Goal: Transaction & Acquisition: Purchase product/service

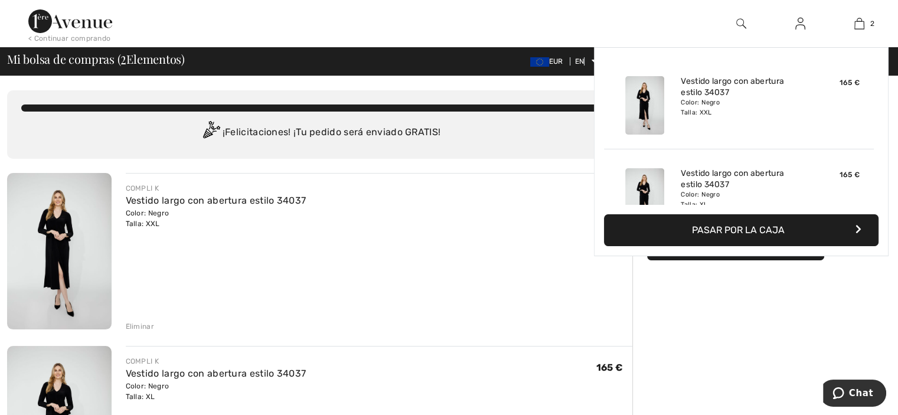
click at [729, 230] on font "Pasar por la caja" at bounding box center [738, 229] width 93 height 11
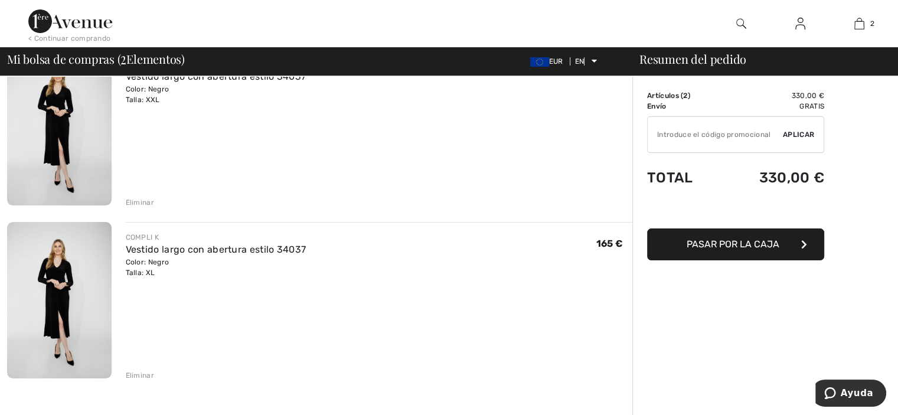
scroll to position [143, 0]
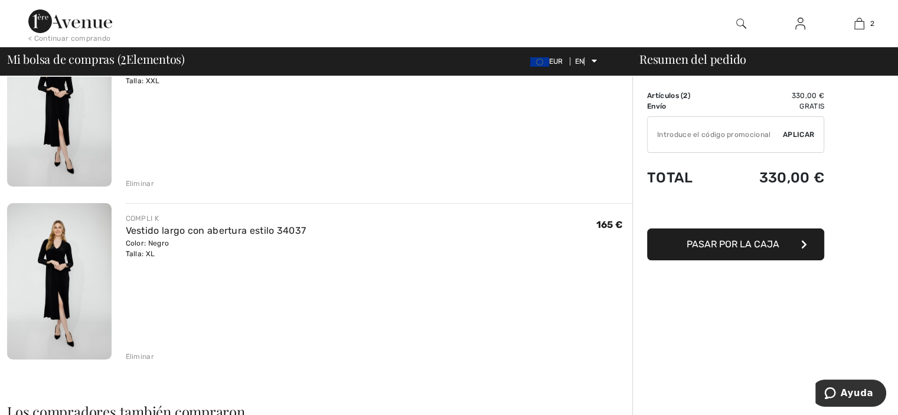
click at [132, 354] on font "Eliminar" at bounding box center [140, 357] width 28 height 8
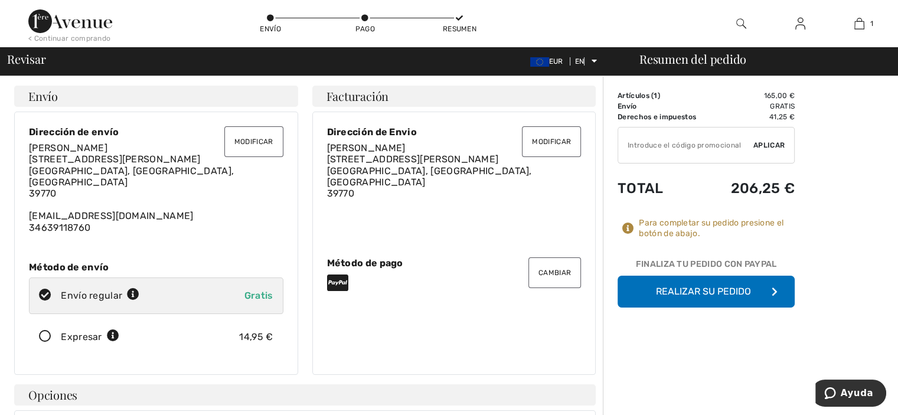
click at [709, 291] on font "Realizar su pedido" at bounding box center [703, 291] width 95 height 11
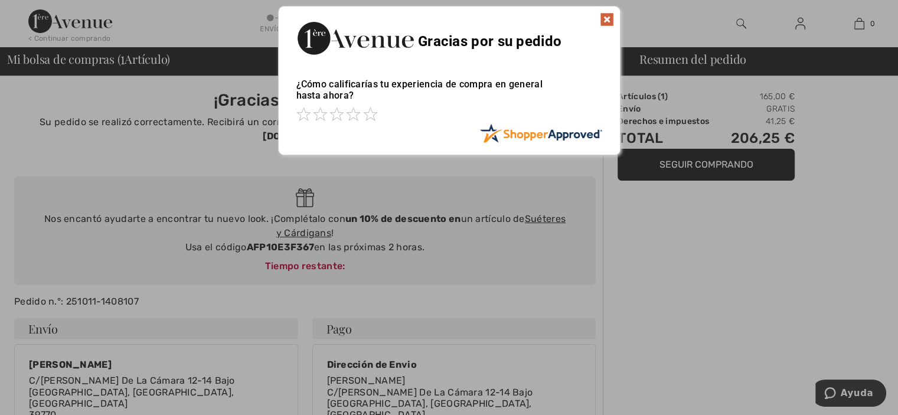
click at [653, 164] on div at bounding box center [449, 207] width 898 height 415
click at [605, 18] on img at bounding box center [607, 19] width 14 height 14
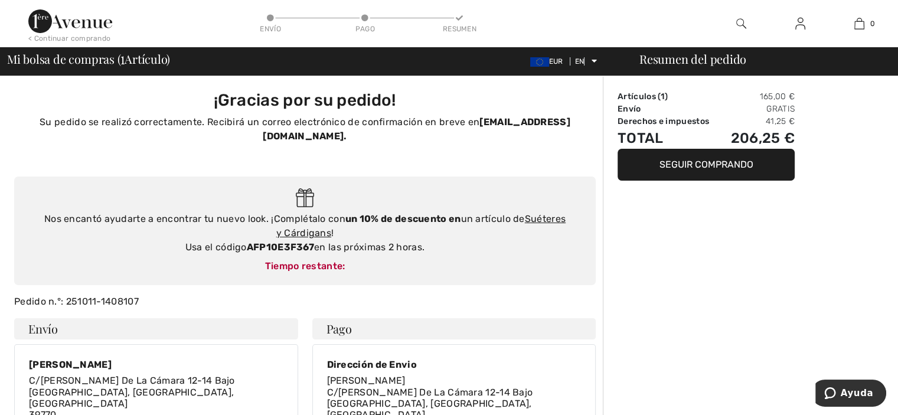
click at [674, 168] on font "Seguir comprando" at bounding box center [707, 164] width 94 height 11
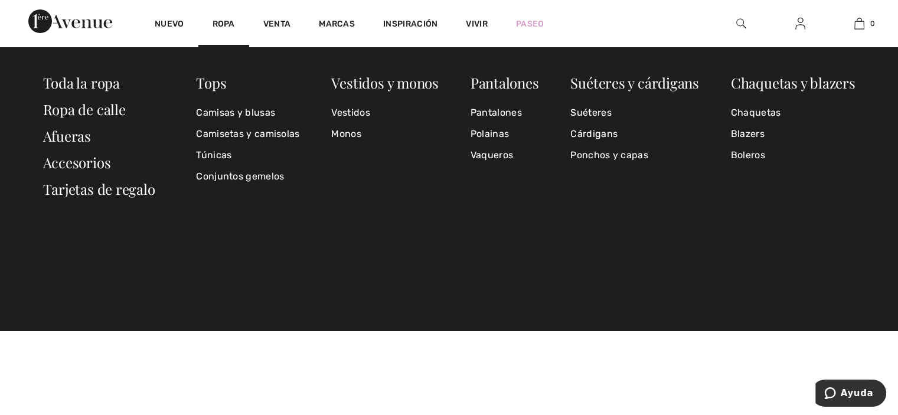
click at [227, 26] on font "Ropa" at bounding box center [224, 24] width 22 height 10
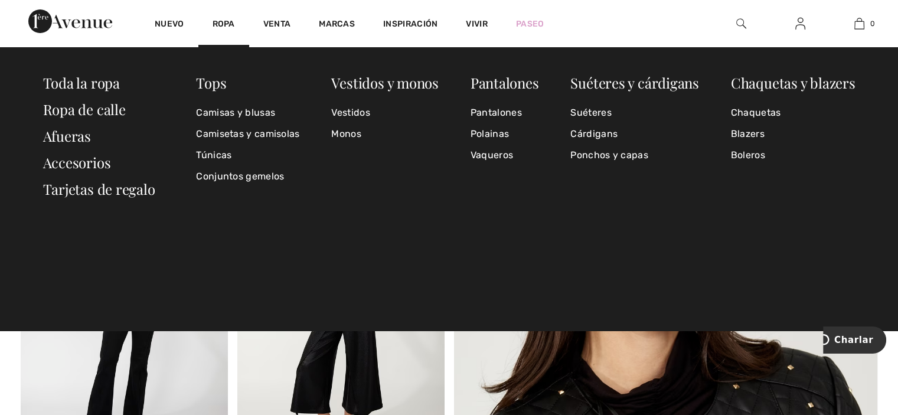
click at [93, 84] on font "Toda la ropa" at bounding box center [81, 82] width 77 height 19
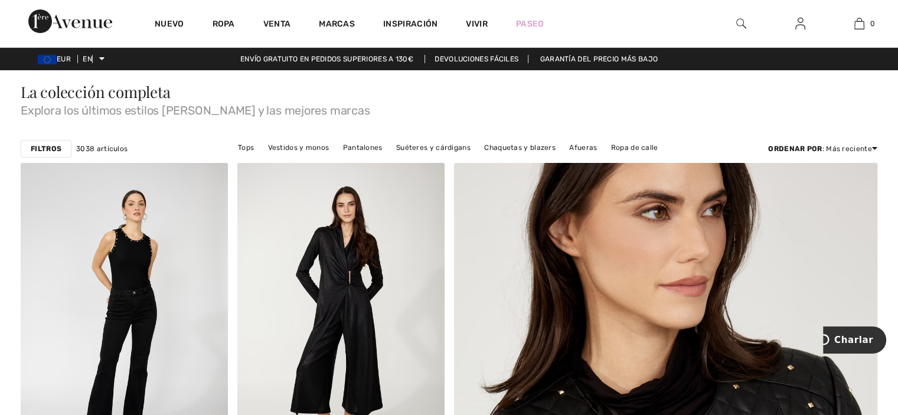
click at [44, 147] on font "Filtros" at bounding box center [46, 149] width 31 height 8
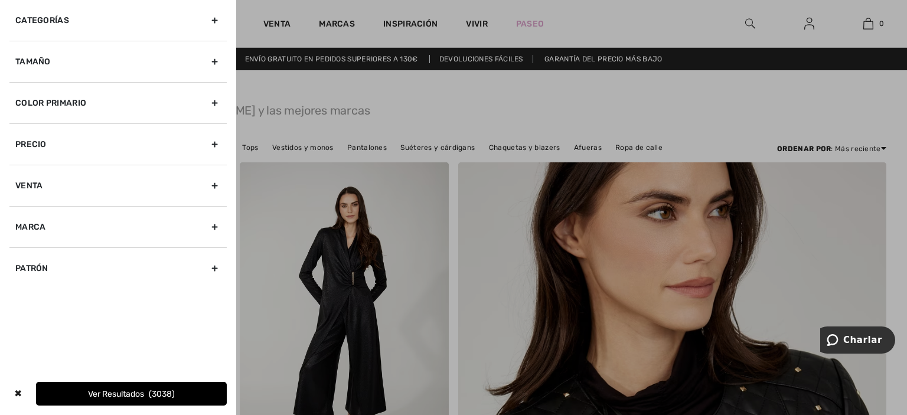
click at [215, 102] on div "Color primario" at bounding box center [117, 102] width 217 height 41
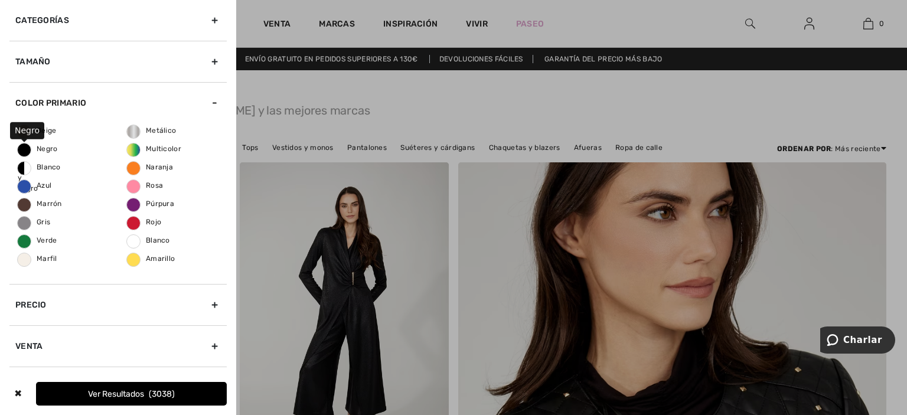
click at [22, 151] on span "Negro" at bounding box center [38, 149] width 40 height 8
click at [0, 0] on input "Negro" at bounding box center [0, 0] width 0 height 0
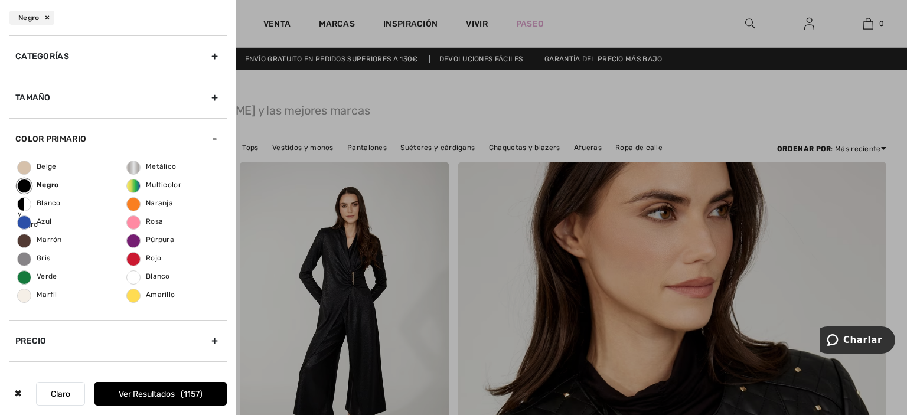
click at [164, 390] on font "Ver resultados" at bounding box center [147, 394] width 56 height 10
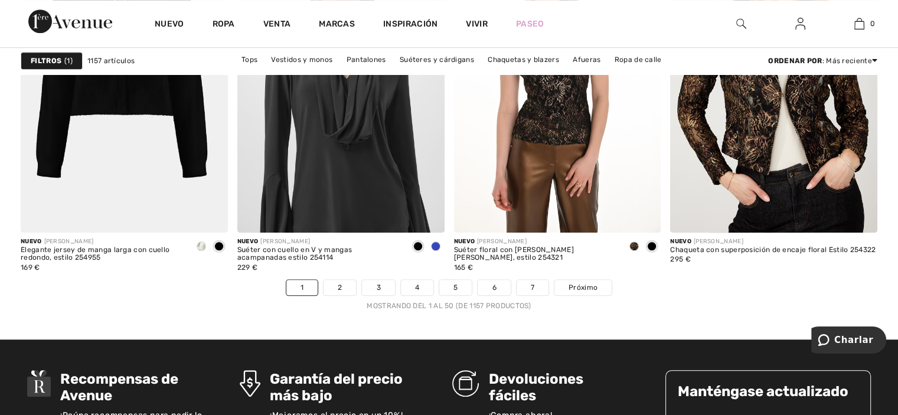
scroll to position [5567, 0]
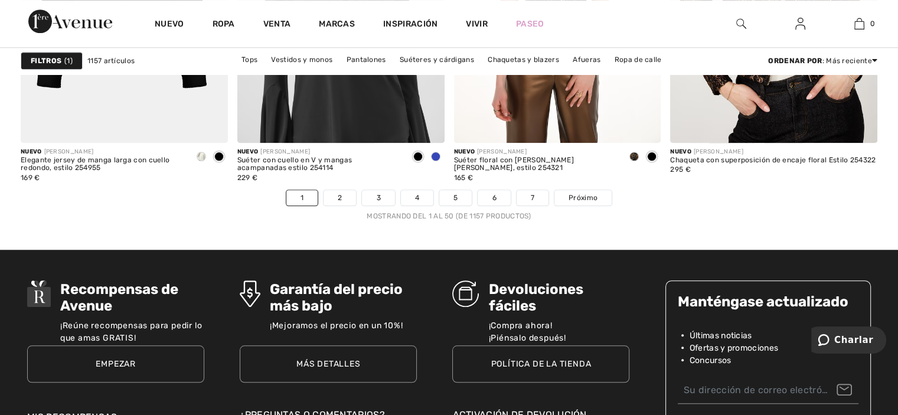
click at [342, 192] on link "2" at bounding box center [340, 197] width 32 height 15
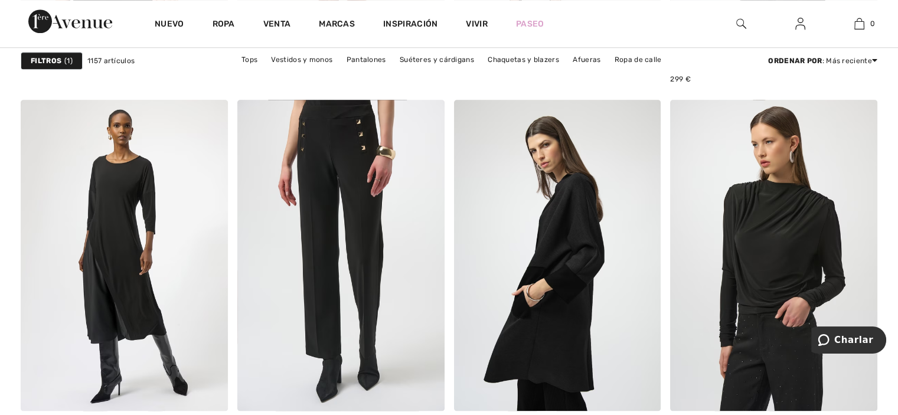
scroll to position [1157, 0]
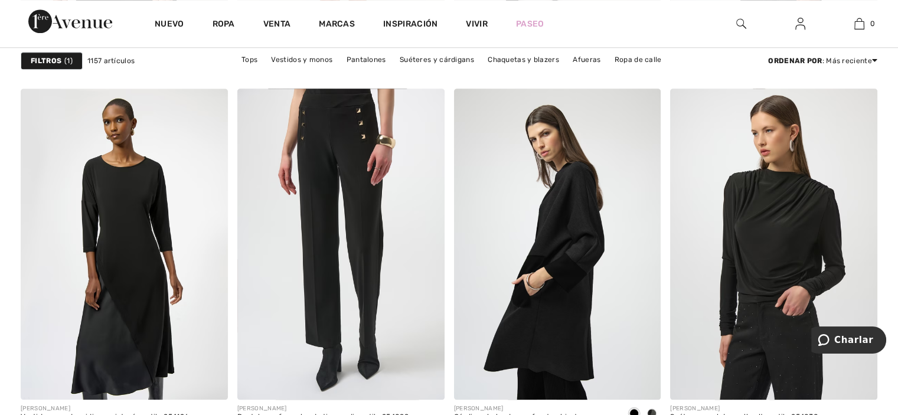
click at [123, 249] on img at bounding box center [124, 244] width 207 height 311
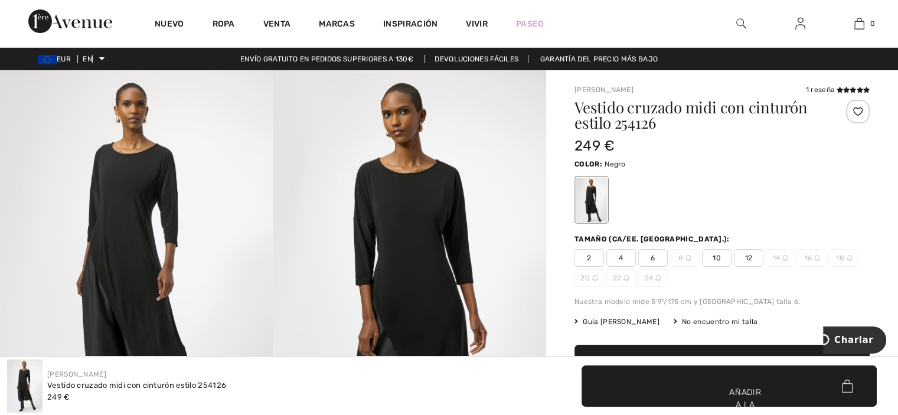
click at [423, 171] on img at bounding box center [409, 274] width 273 height 409
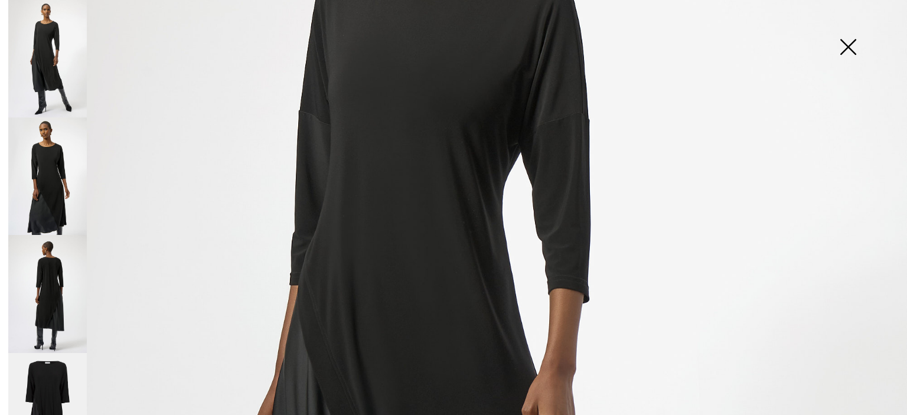
scroll to position [296, 0]
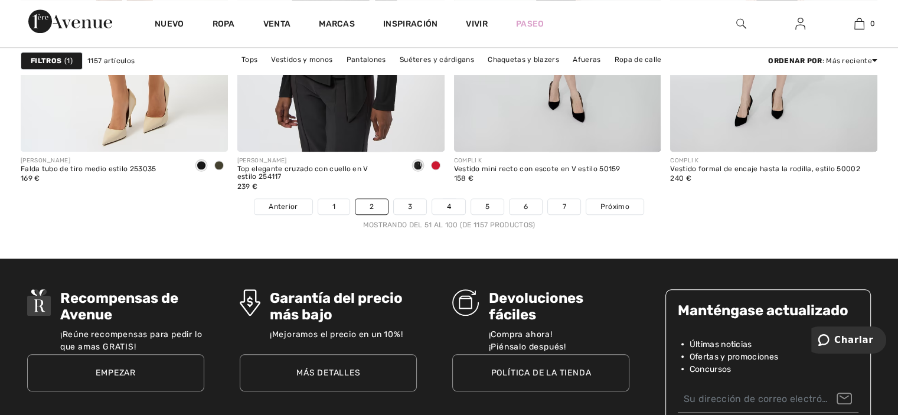
scroll to position [5598, 0]
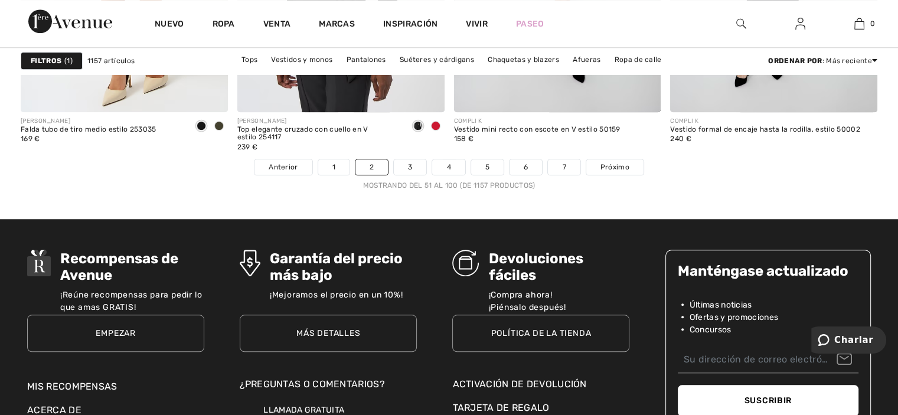
click at [409, 167] on font "3" at bounding box center [410, 167] width 4 height 8
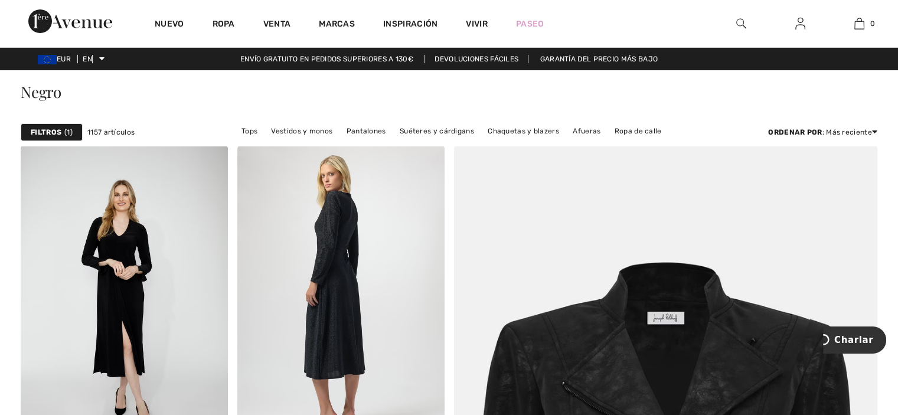
click at [342, 279] on img at bounding box center [340, 301] width 207 height 311
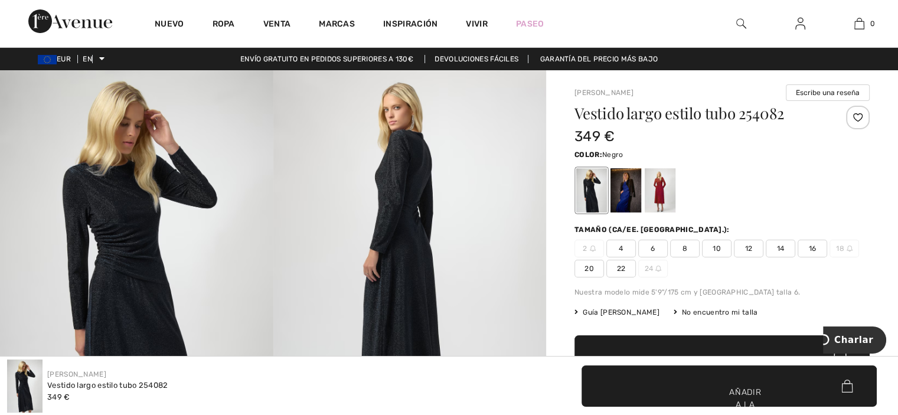
click at [123, 229] on img at bounding box center [136, 274] width 273 height 409
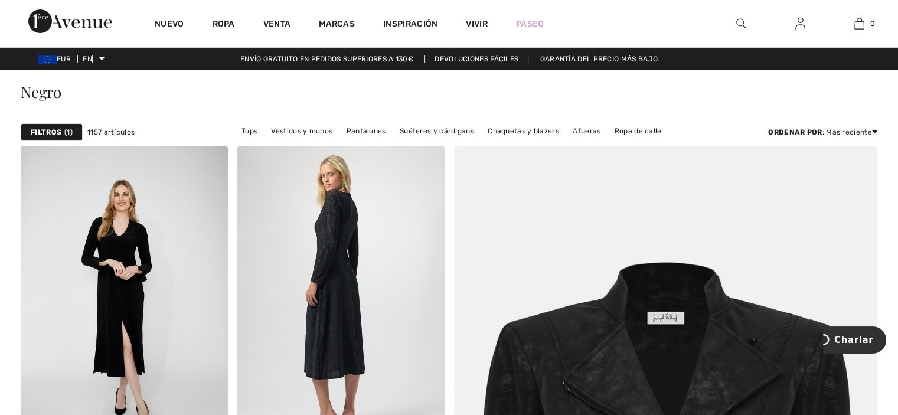
click at [342, 237] on img at bounding box center [340, 301] width 207 height 311
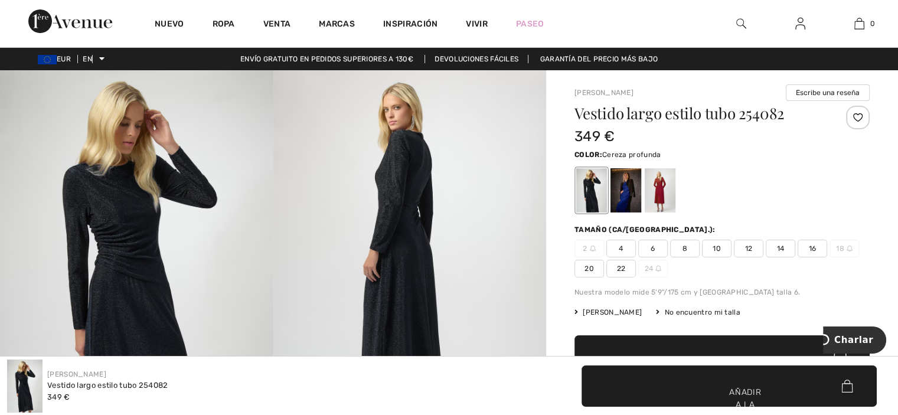
click at [661, 181] on div at bounding box center [660, 190] width 31 height 44
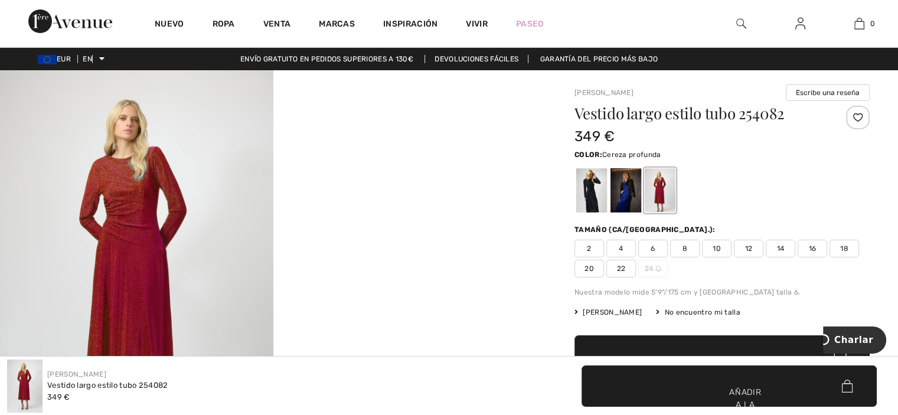
click at [120, 193] on img at bounding box center [136, 274] width 273 height 409
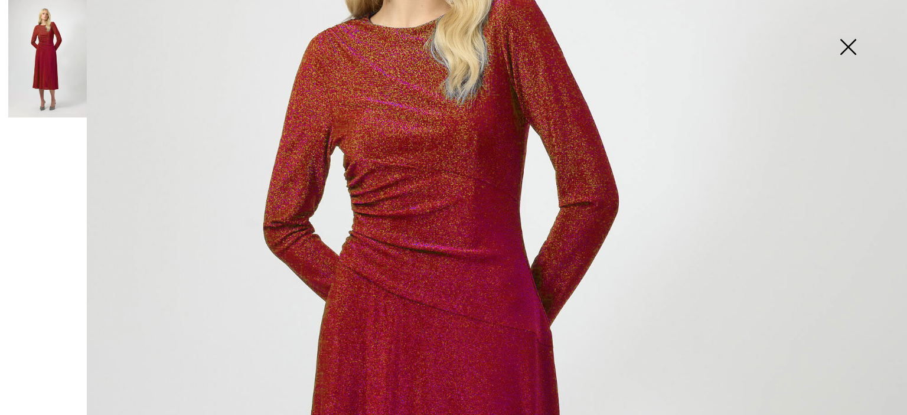
scroll to position [263, 0]
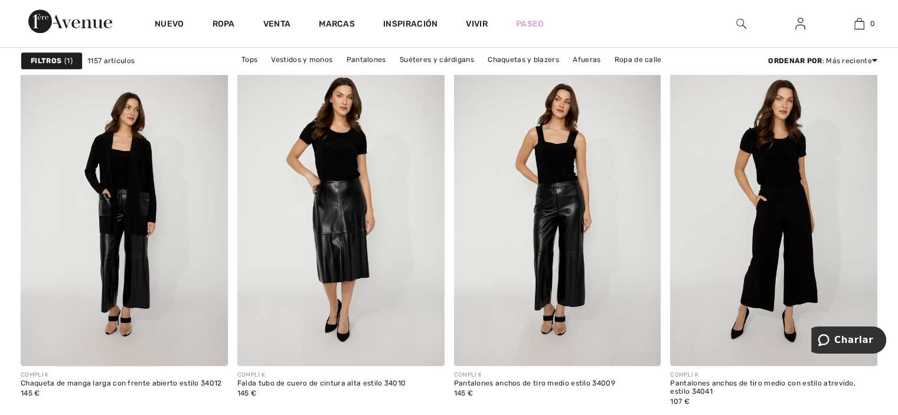
scroll to position [834, 0]
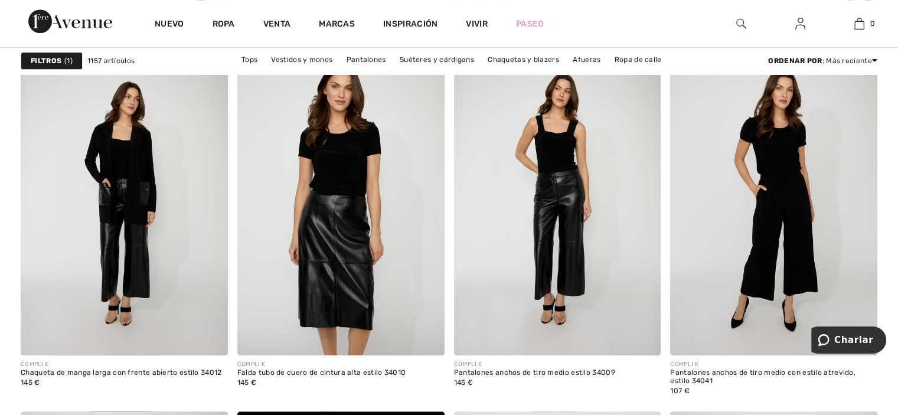
click at [333, 229] on img at bounding box center [340, 200] width 207 height 311
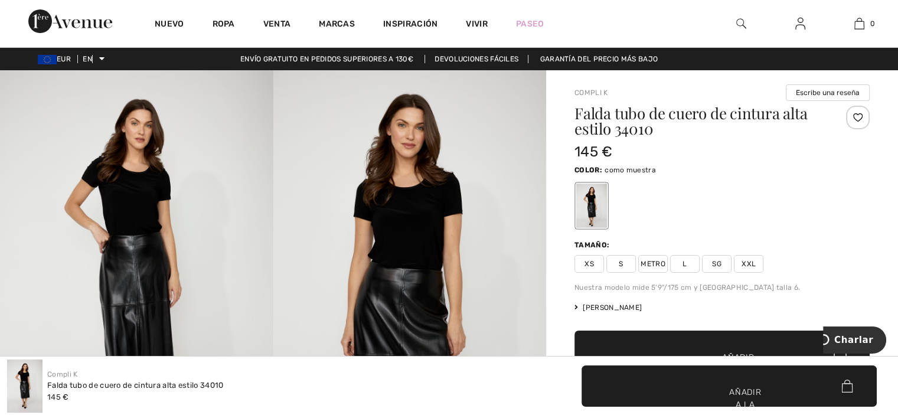
click at [401, 282] on img at bounding box center [409, 275] width 273 height 410
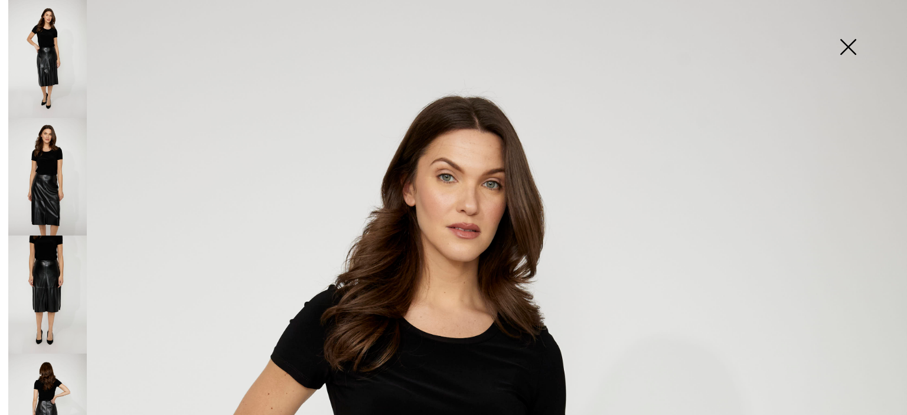
click at [40, 194] on img at bounding box center [47, 177] width 79 height 118
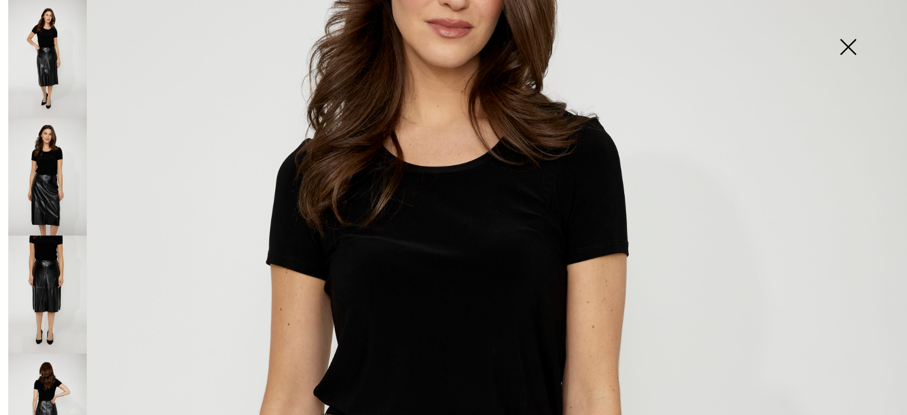
scroll to position [156, 0]
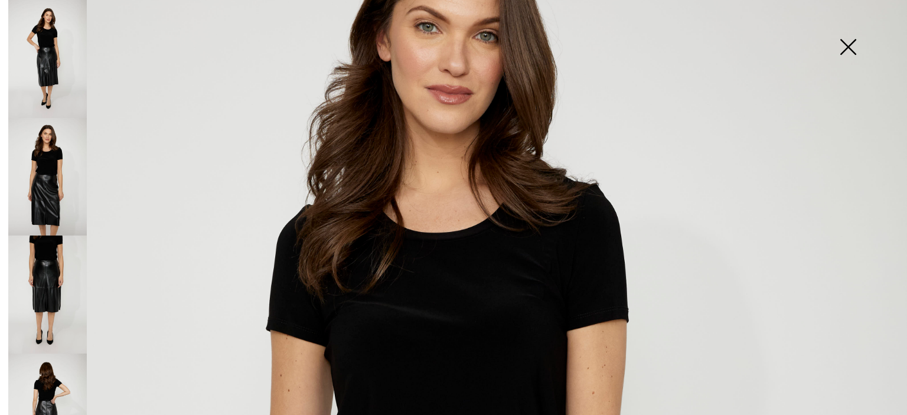
click at [38, 181] on img at bounding box center [47, 177] width 79 height 118
click at [47, 180] on img at bounding box center [47, 177] width 79 height 118
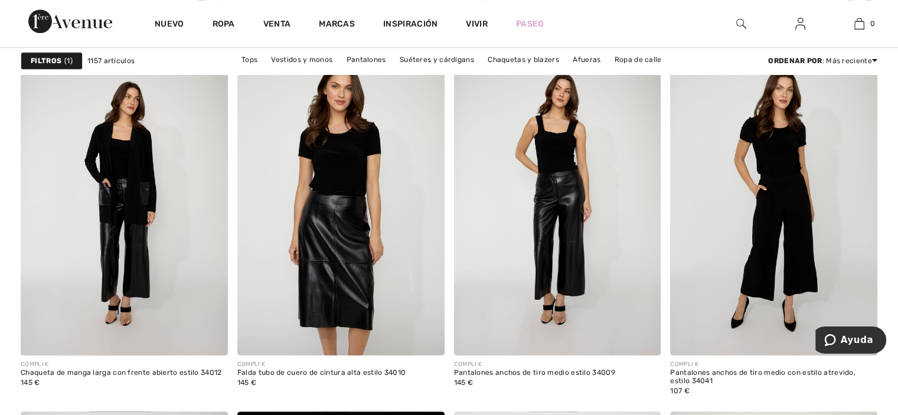
click at [345, 227] on img at bounding box center [340, 200] width 207 height 311
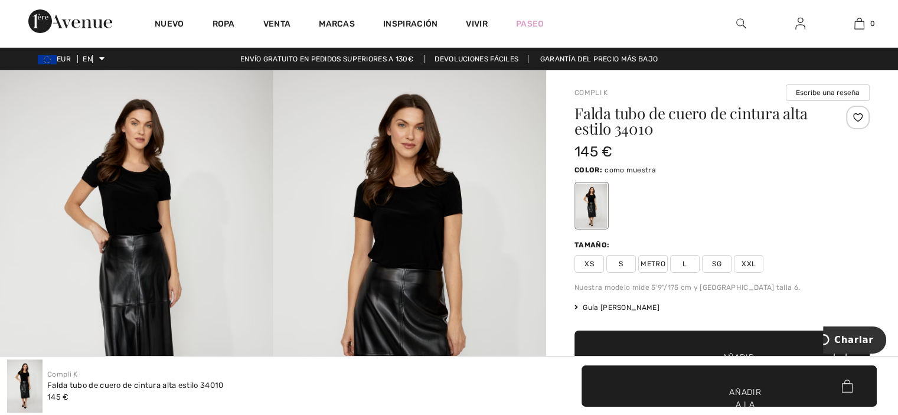
click at [745, 260] on font "XXL" at bounding box center [749, 264] width 14 height 8
click at [732, 351] on font "Añadir a la bolsa" at bounding box center [738, 369] width 32 height 37
click at [696, 169] on div "Color: como muestra" at bounding box center [722, 169] width 295 height 14
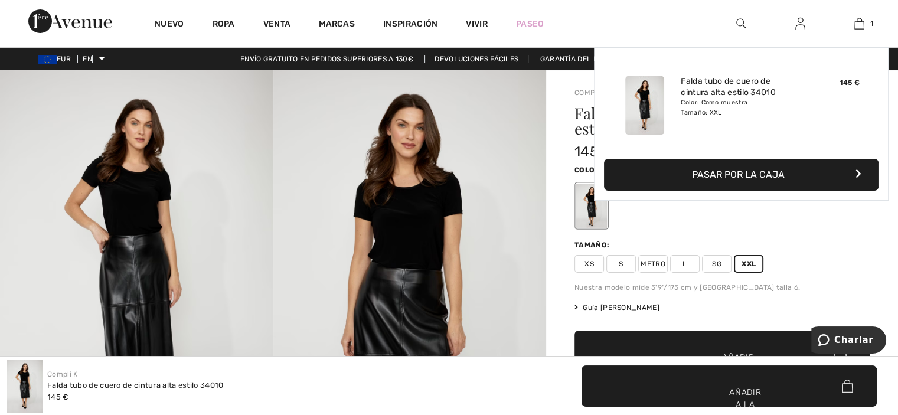
click at [720, 184] on button "Pasar por la caja" at bounding box center [741, 175] width 275 height 32
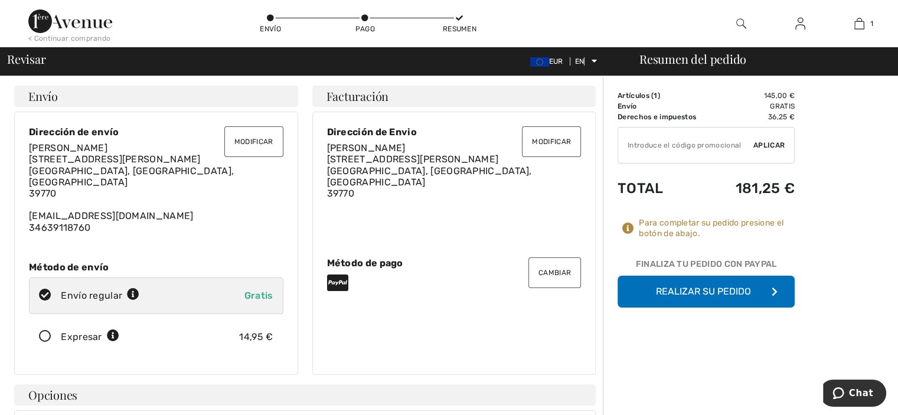
click at [673, 294] on font "Realizar su pedido" at bounding box center [703, 291] width 95 height 11
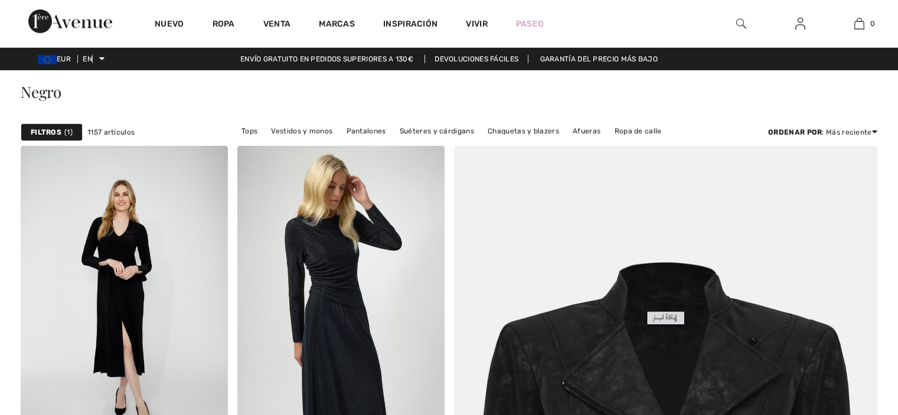
checkbox input "true"
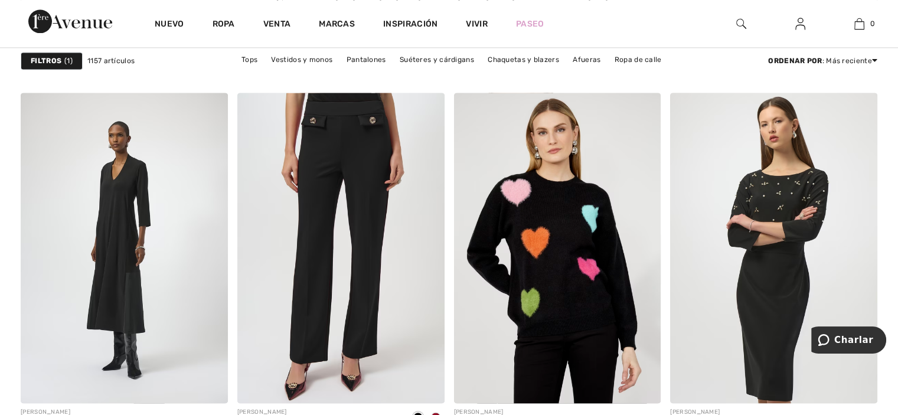
scroll to position [1708, 0]
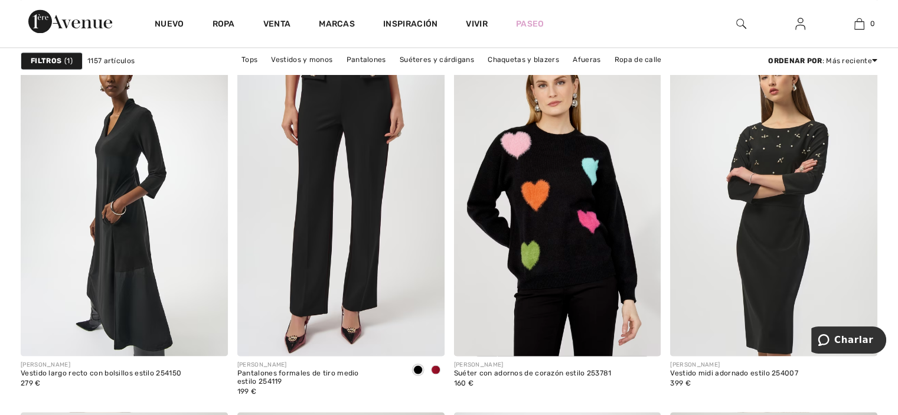
click at [113, 213] on img at bounding box center [124, 200] width 207 height 311
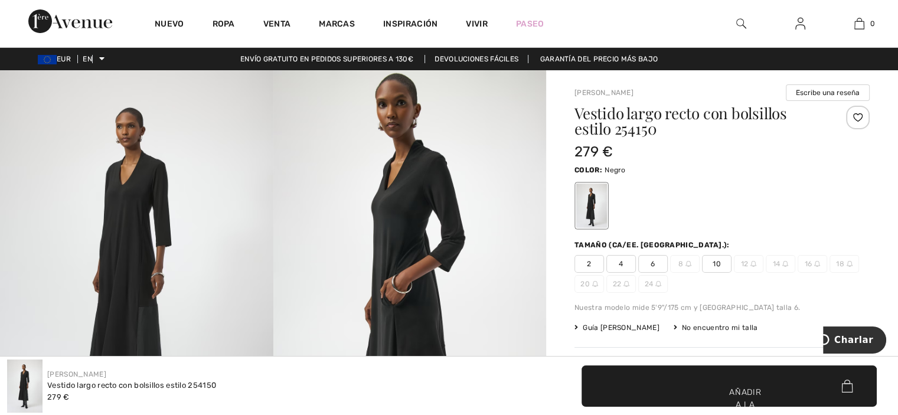
click at [129, 182] on img at bounding box center [136, 274] width 273 height 409
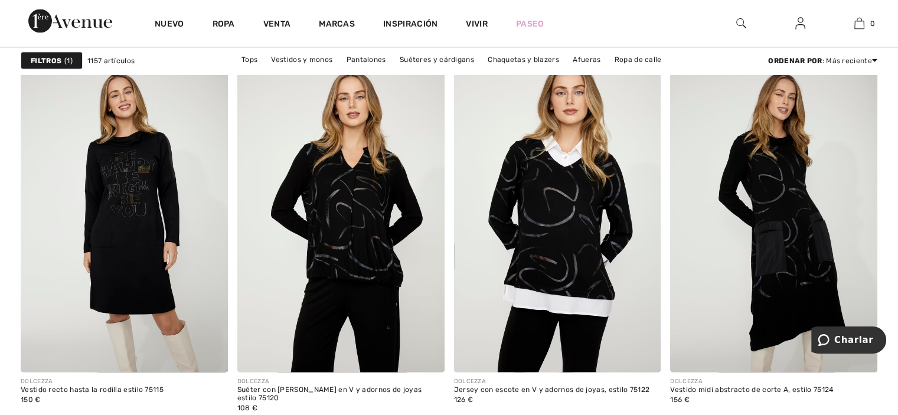
scroll to position [2463, 0]
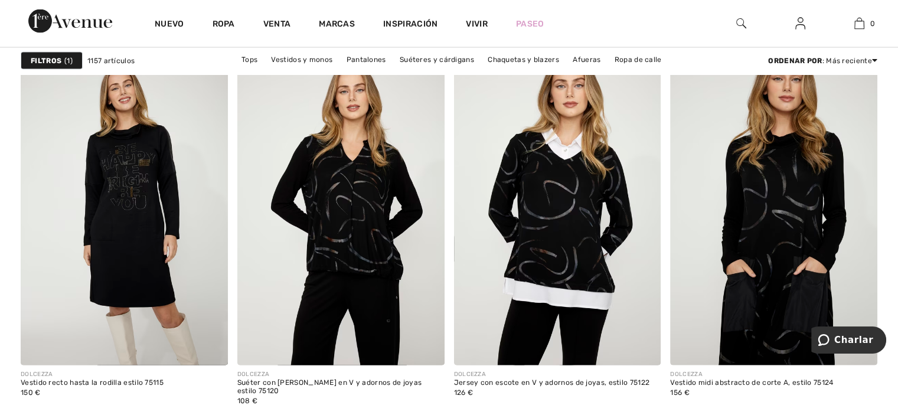
click at [777, 244] on img at bounding box center [773, 210] width 207 height 311
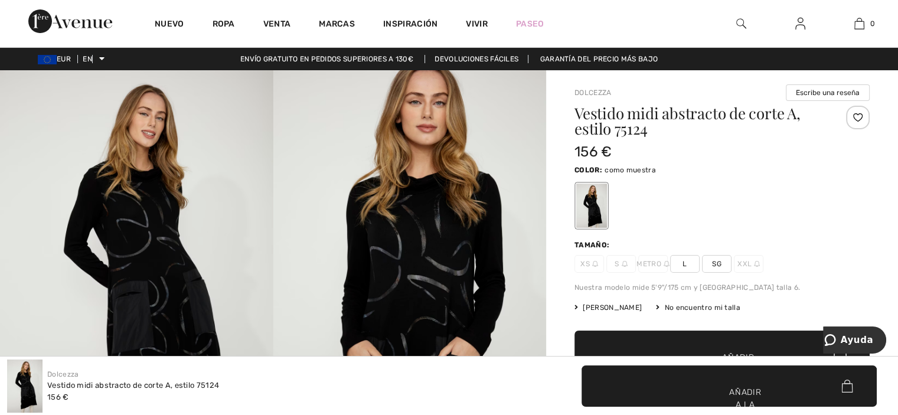
click at [150, 239] on img at bounding box center [136, 275] width 273 height 410
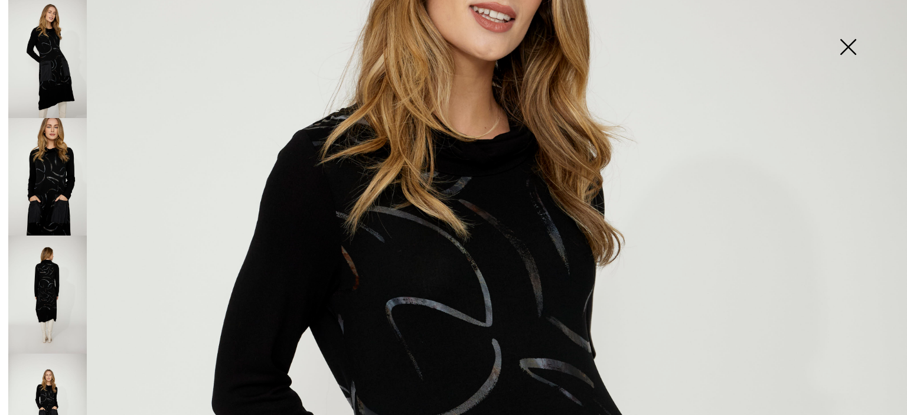
scroll to position [184, 0]
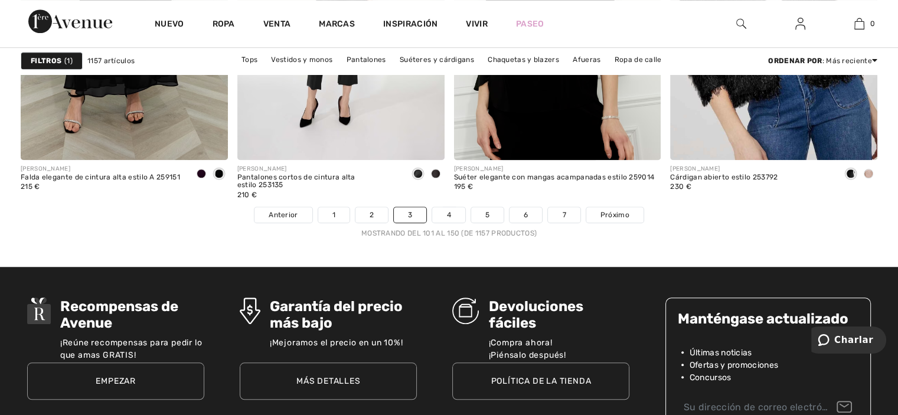
scroll to position [5574, 0]
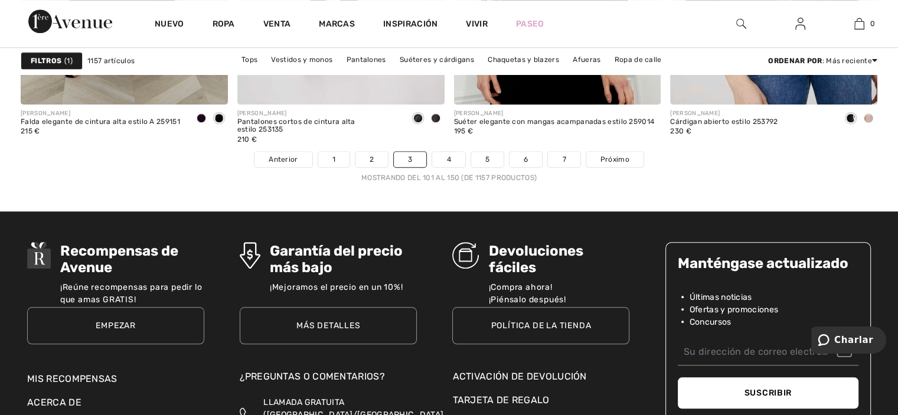
click at [446, 156] on font "4" at bounding box center [448, 159] width 4 height 8
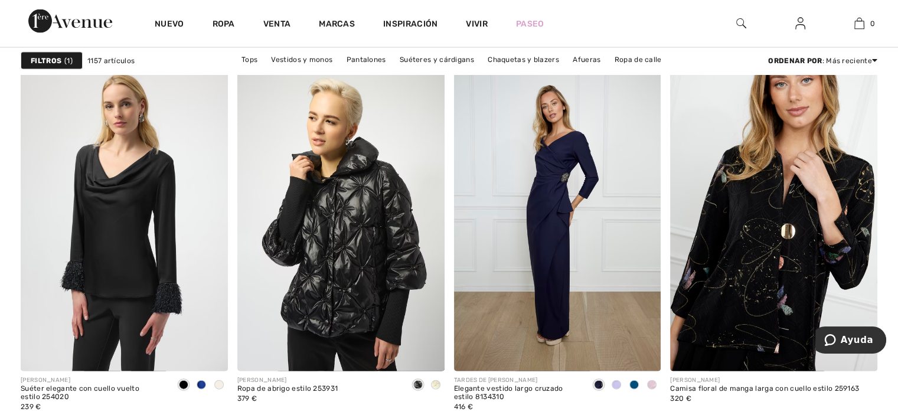
scroll to position [2463, 0]
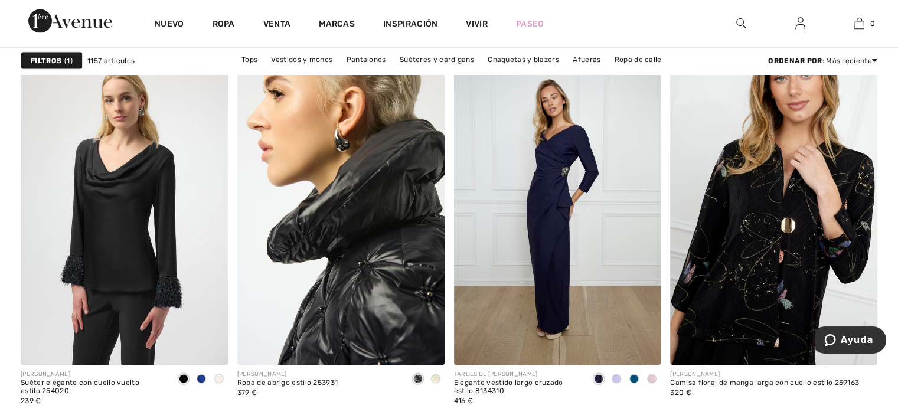
click at [373, 278] on img at bounding box center [340, 210] width 207 height 311
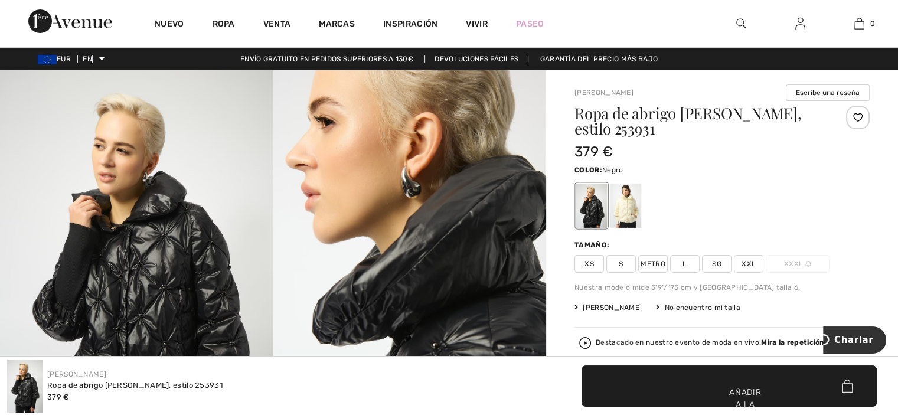
click at [192, 309] on img at bounding box center [136, 274] width 273 height 409
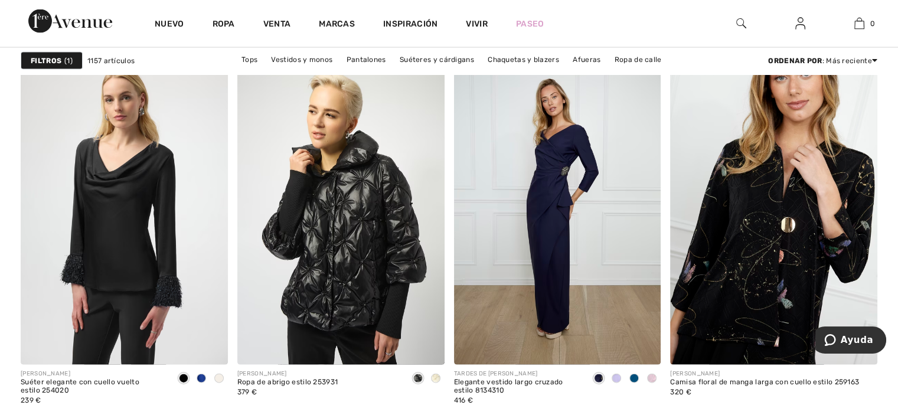
click at [436, 376] on span at bounding box center [435, 378] width 9 height 9
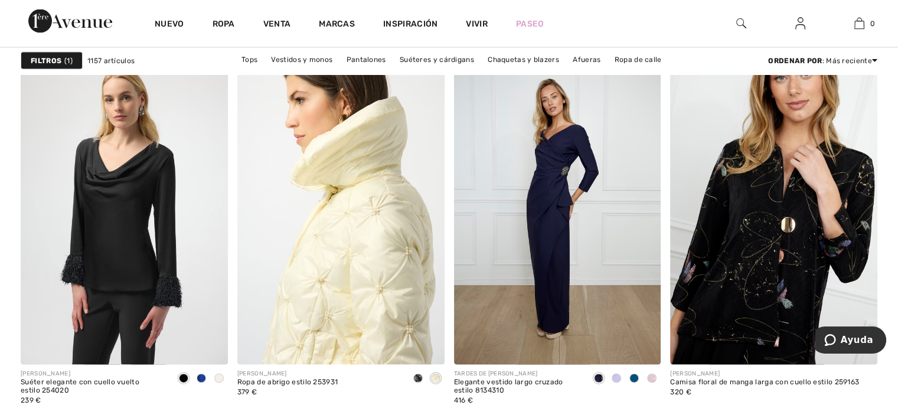
click at [366, 259] on img at bounding box center [340, 209] width 207 height 311
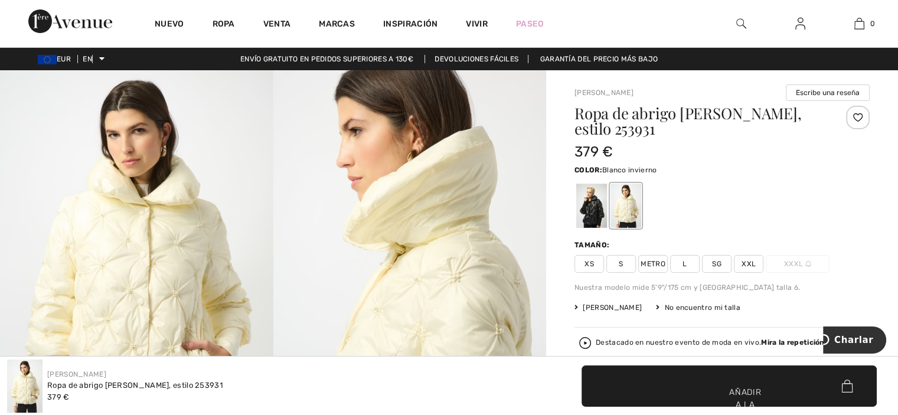
click at [147, 266] on img at bounding box center [136, 274] width 273 height 409
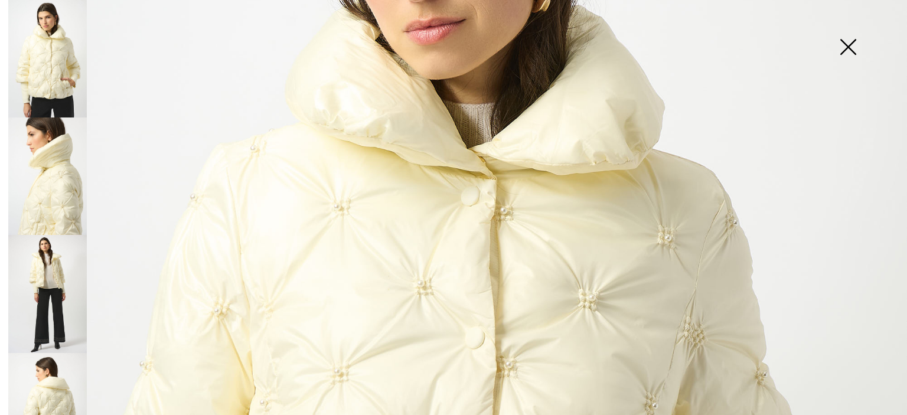
scroll to position [272, 0]
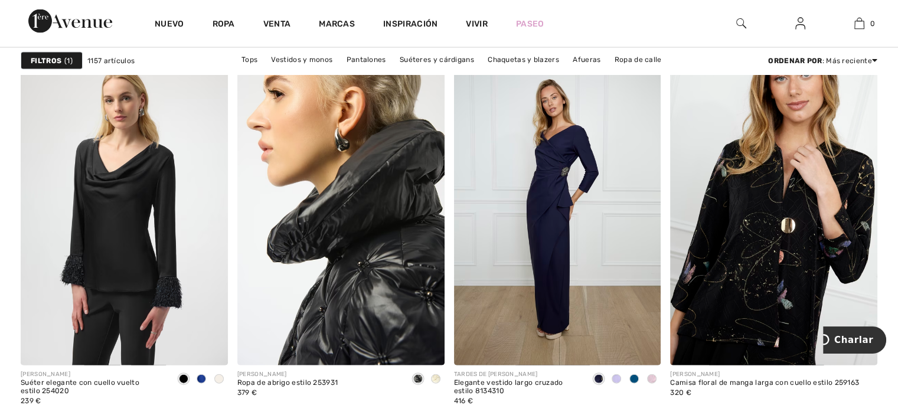
click at [348, 267] on img at bounding box center [340, 210] width 207 height 311
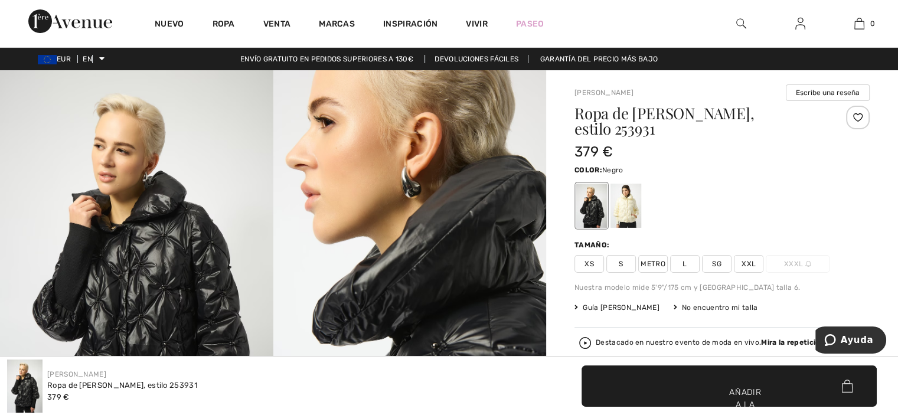
click at [745, 264] on font "XXL" at bounding box center [749, 264] width 14 height 8
click at [693, 380] on span "✔ Añadido a la bolsa Añadir a la bolsa" at bounding box center [729, 386] width 295 height 41
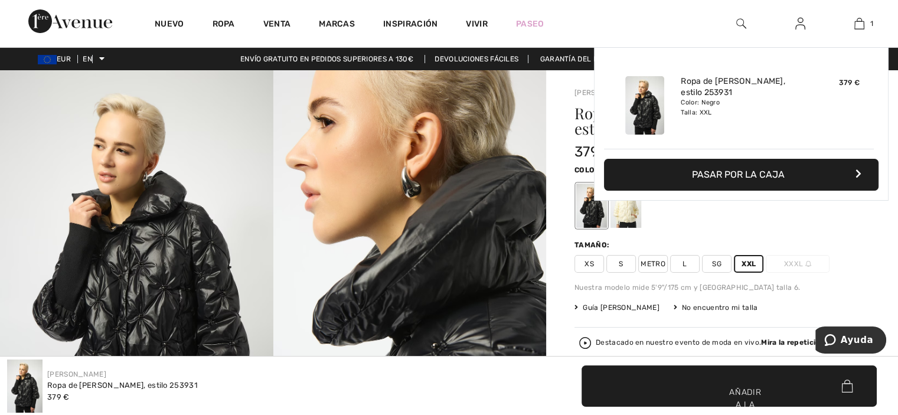
click at [741, 169] on font "Pasar por la caja" at bounding box center [738, 174] width 93 height 11
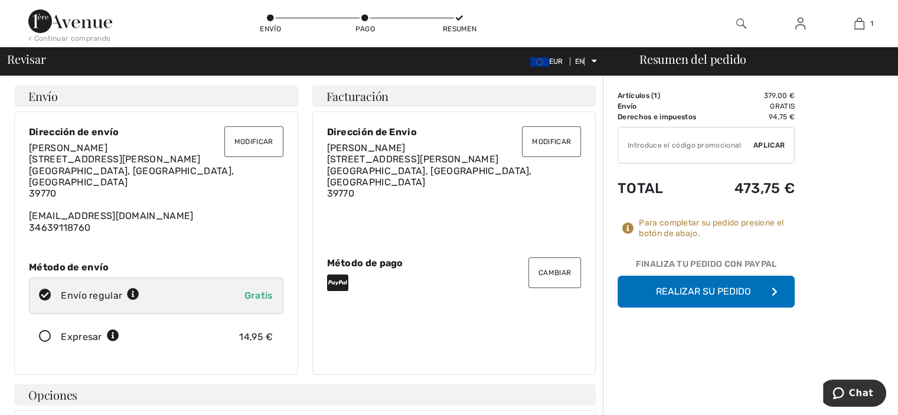
click at [649, 286] on button "Realizar su pedido" at bounding box center [706, 292] width 177 height 32
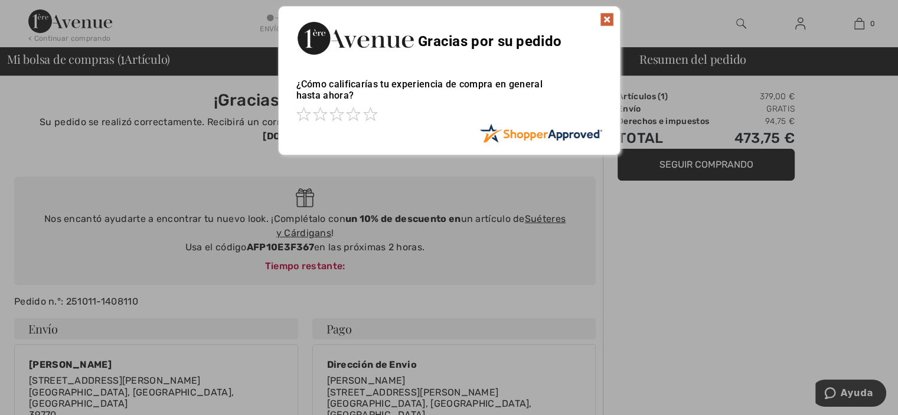
click at [606, 19] on img at bounding box center [607, 19] width 14 height 14
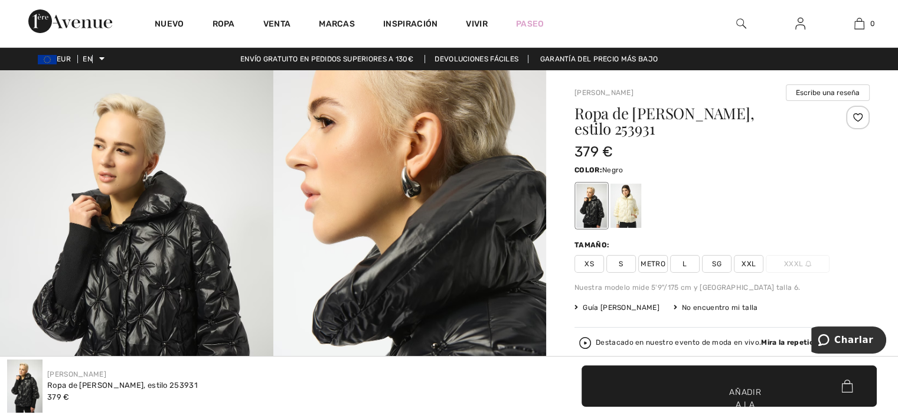
click at [185, 292] on img at bounding box center [136, 274] width 273 height 409
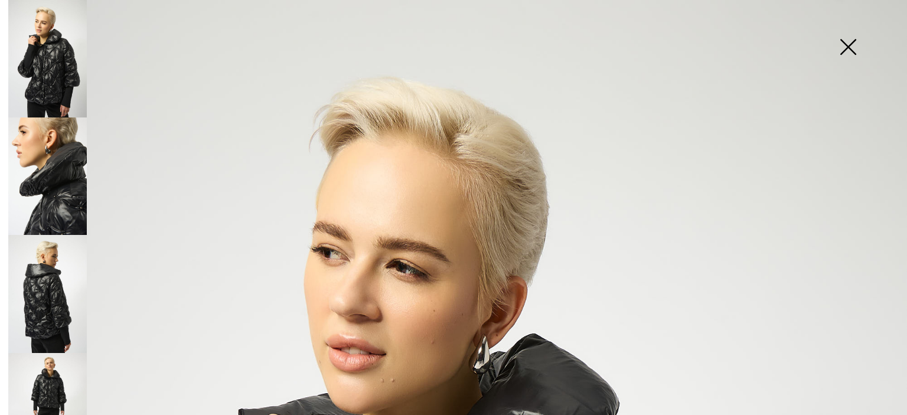
click at [42, 295] on img at bounding box center [47, 294] width 79 height 118
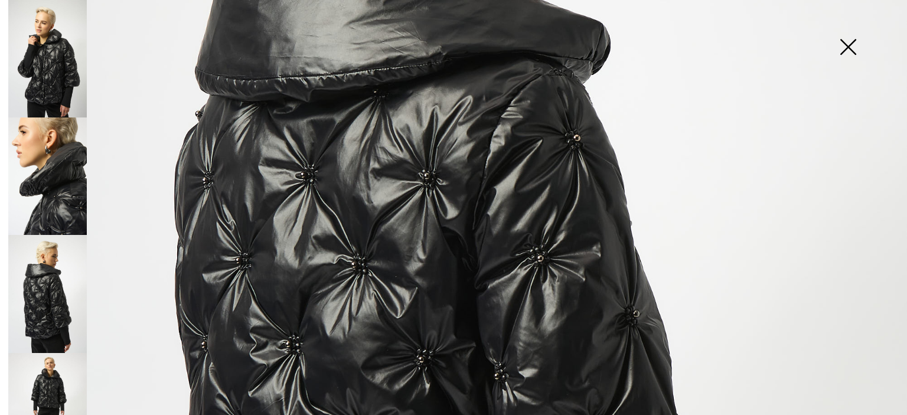
scroll to position [359, 0]
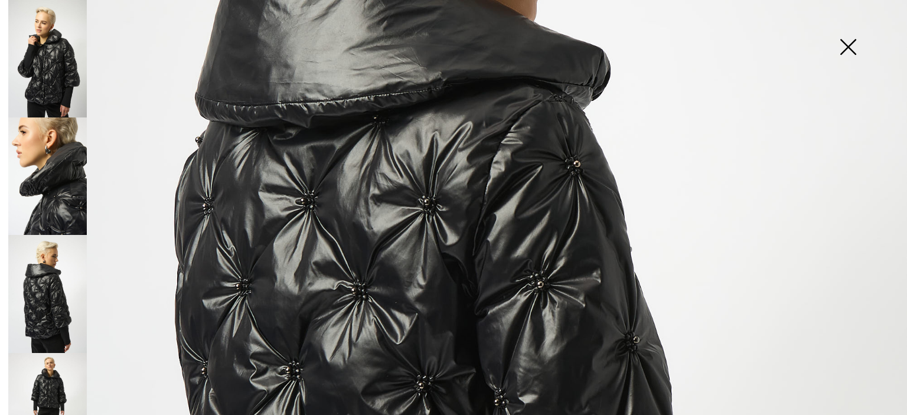
click at [57, 76] on img at bounding box center [47, 59] width 79 height 118
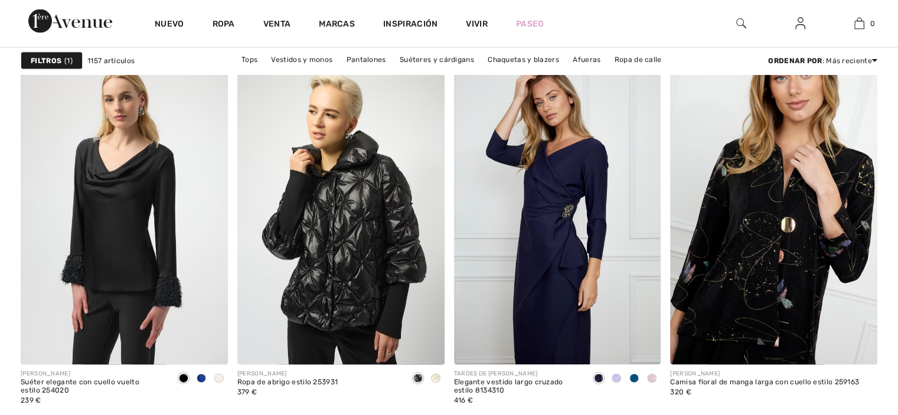
checkbox input "true"
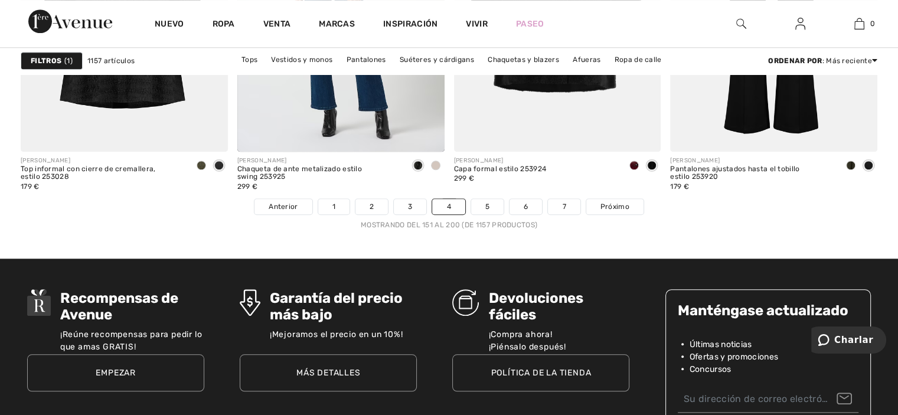
scroll to position [5582, 0]
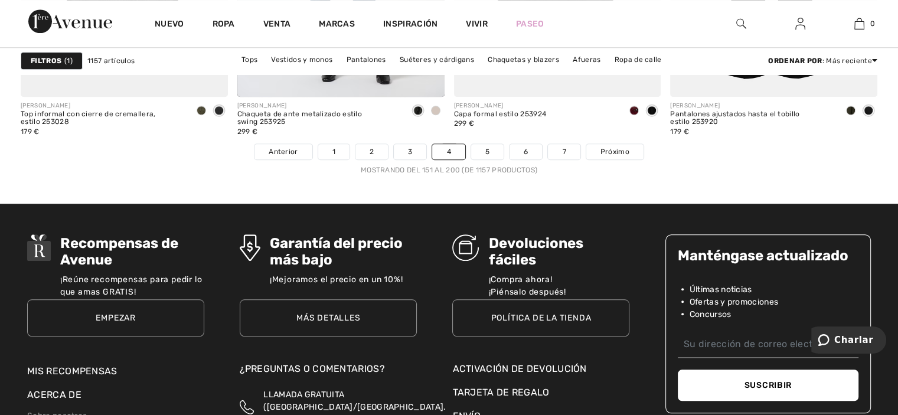
click at [482, 147] on link "5" at bounding box center [487, 151] width 32 height 15
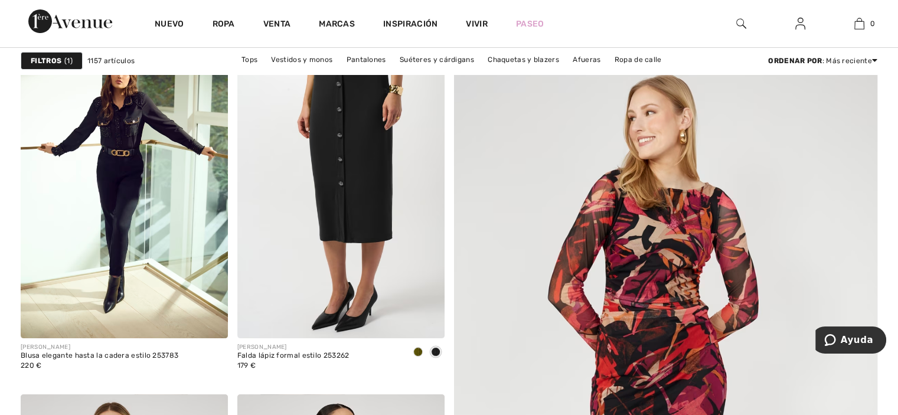
scroll to position [165, 0]
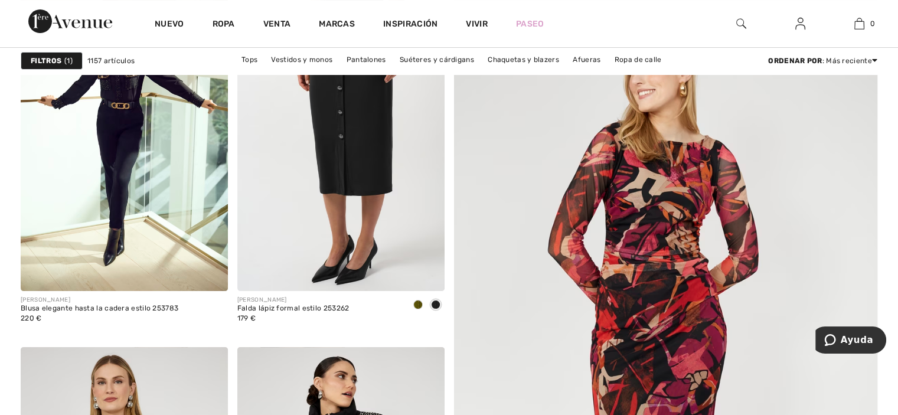
click at [355, 151] on img at bounding box center [340, 136] width 207 height 311
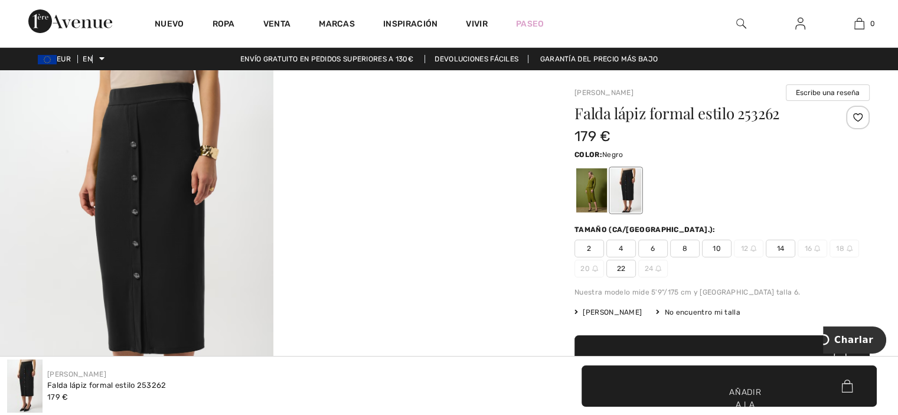
click at [170, 146] on img at bounding box center [136, 274] width 273 height 409
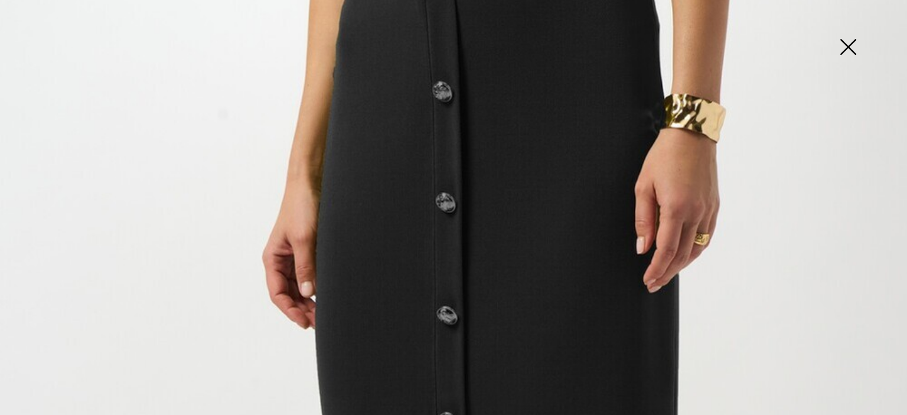
scroll to position [152, 0]
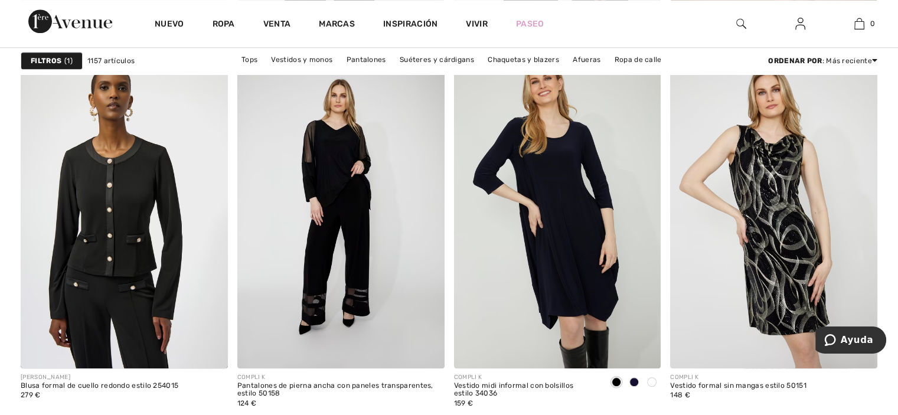
scroll to position [1212, 0]
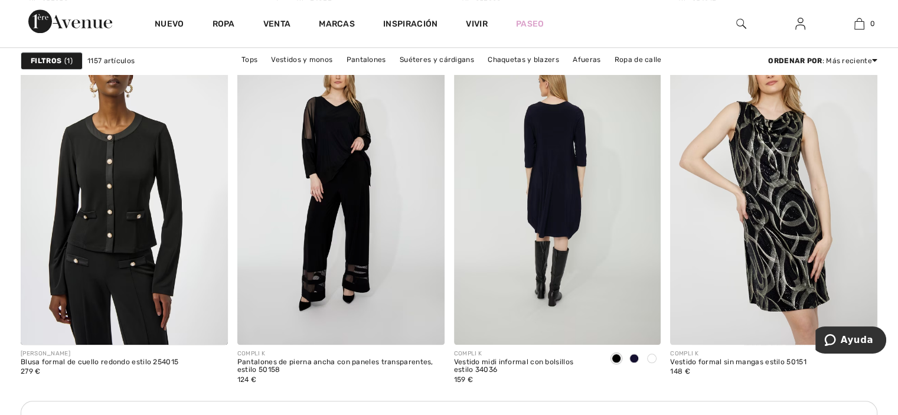
click at [556, 189] on img at bounding box center [557, 189] width 207 height 311
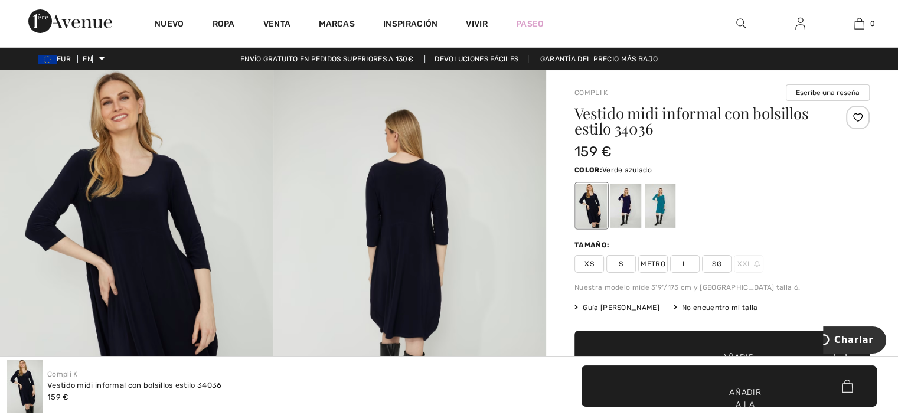
click at [658, 203] on div at bounding box center [660, 206] width 31 height 44
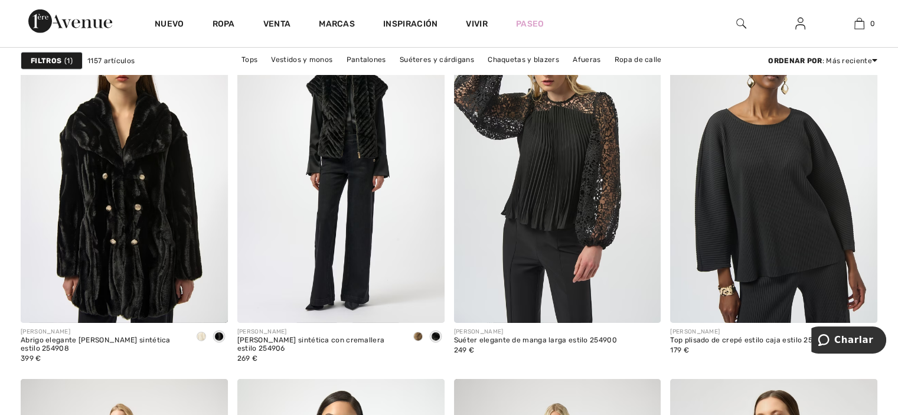
scroll to position [3771, 0]
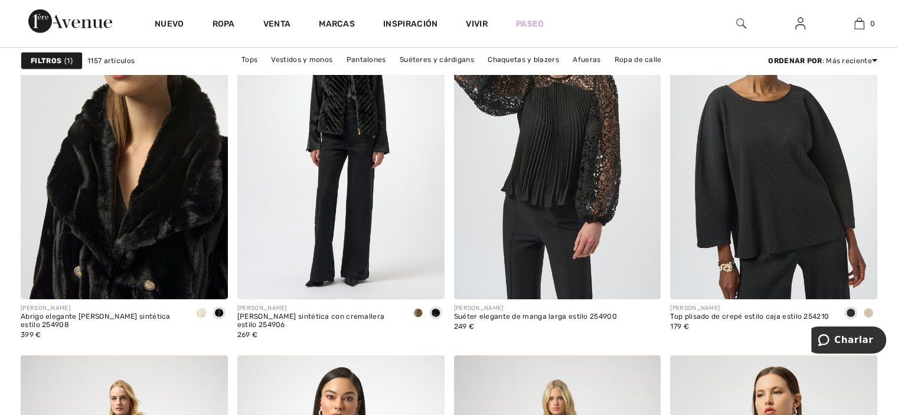
click at [150, 220] on img at bounding box center [124, 144] width 207 height 311
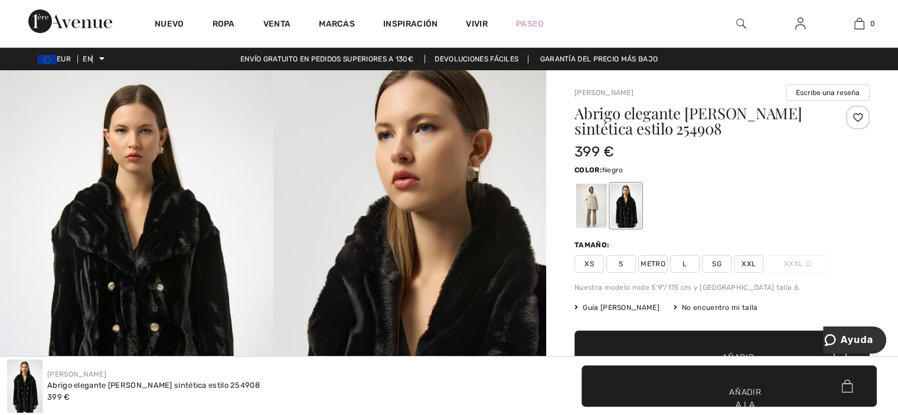
click at [159, 250] on img at bounding box center [136, 274] width 273 height 409
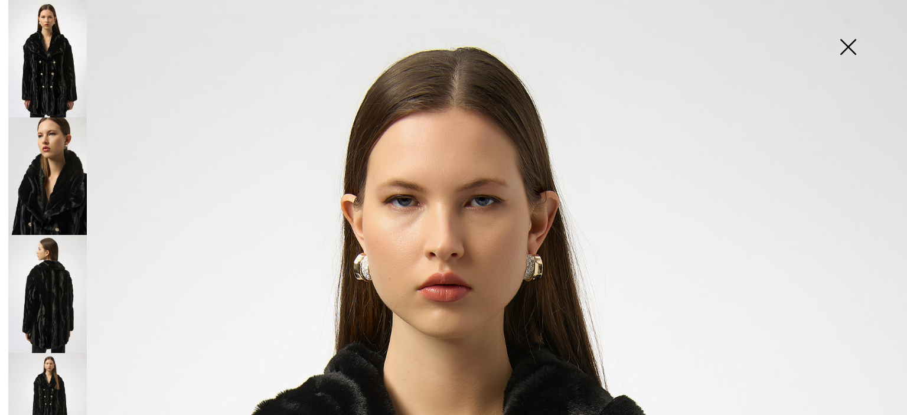
scroll to position [898, 0]
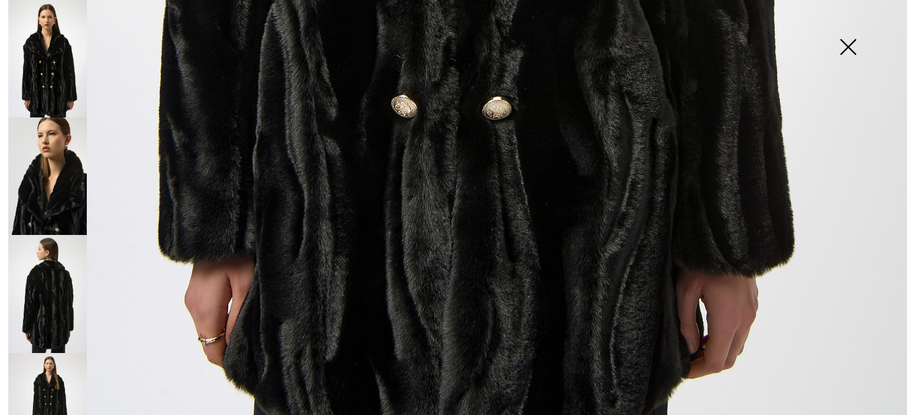
click at [47, 155] on img at bounding box center [47, 177] width 79 height 118
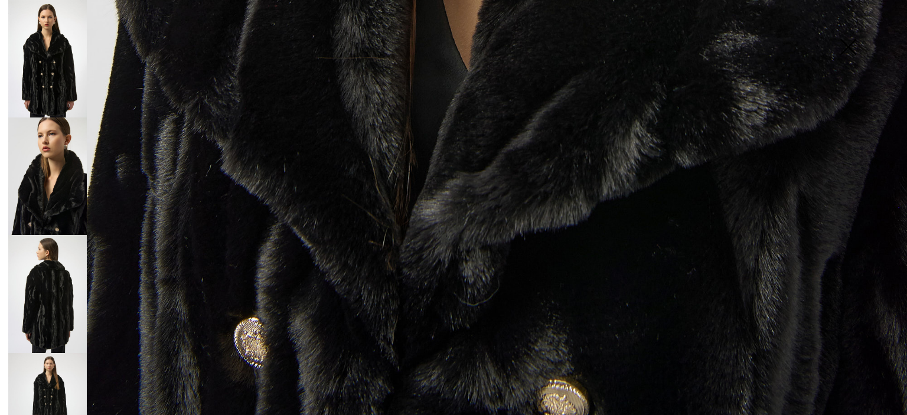
click at [43, 44] on img at bounding box center [47, 59] width 79 height 118
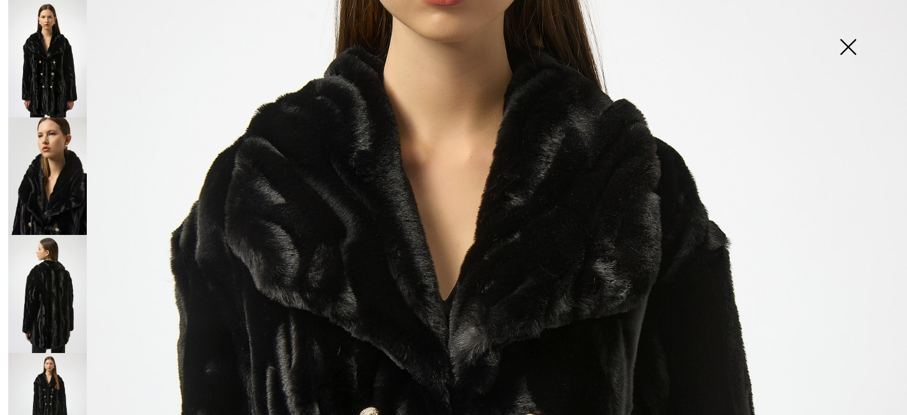
scroll to position [0, 0]
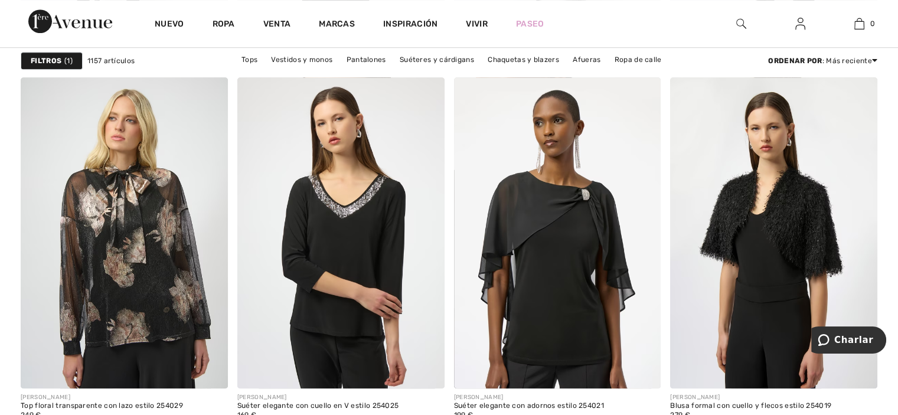
scroll to position [5330, 0]
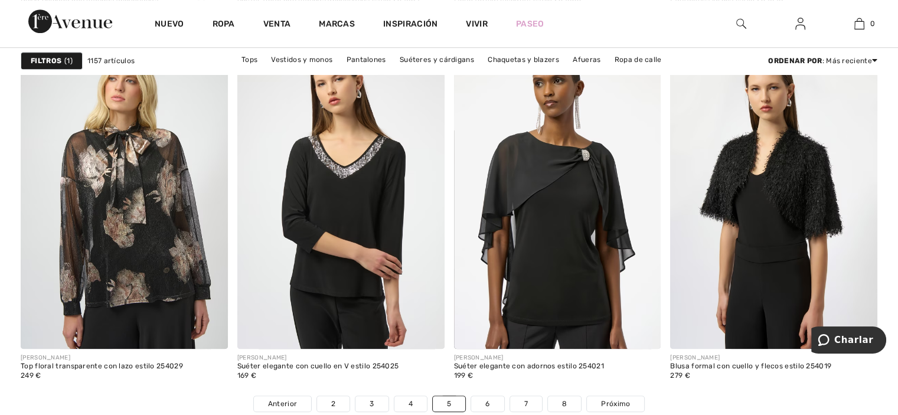
click at [485, 404] on font "6" at bounding box center [487, 404] width 4 height 8
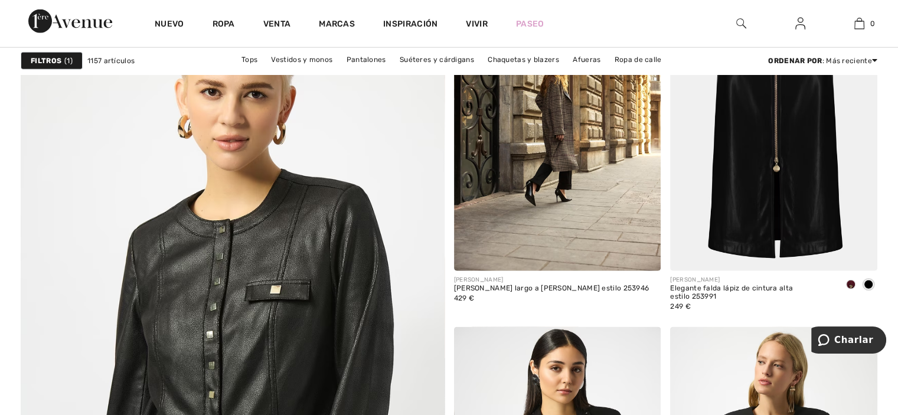
scroll to position [3071, 0]
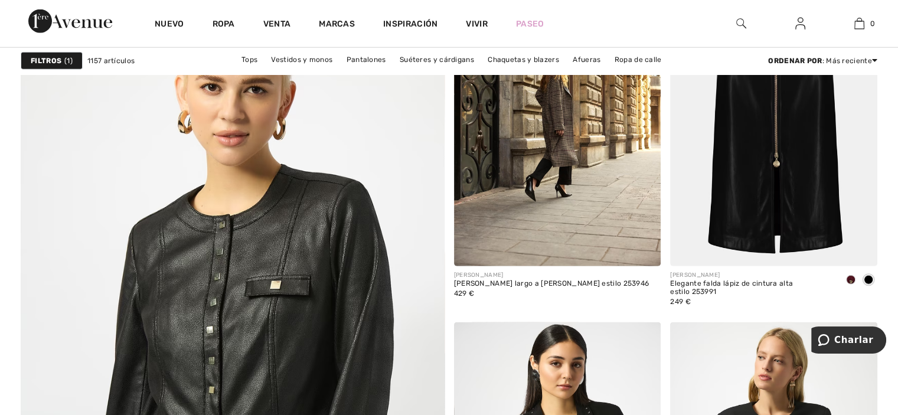
click at [787, 182] on img at bounding box center [773, 111] width 207 height 311
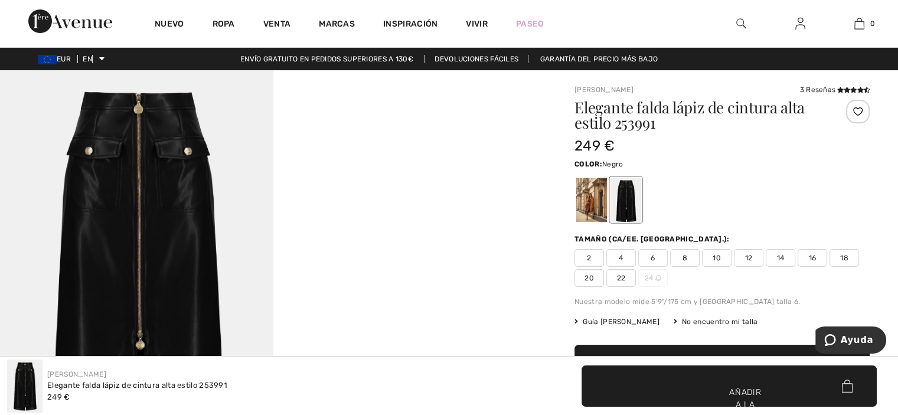
click at [165, 190] on img at bounding box center [136, 275] width 273 height 410
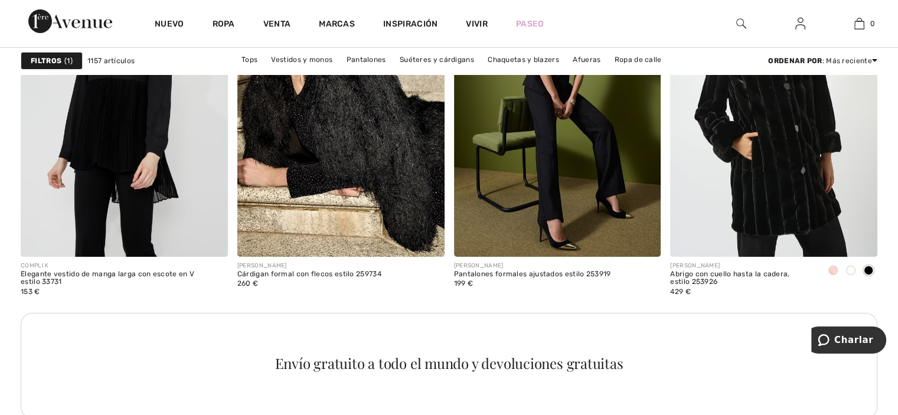
scroll to position [4188, 0]
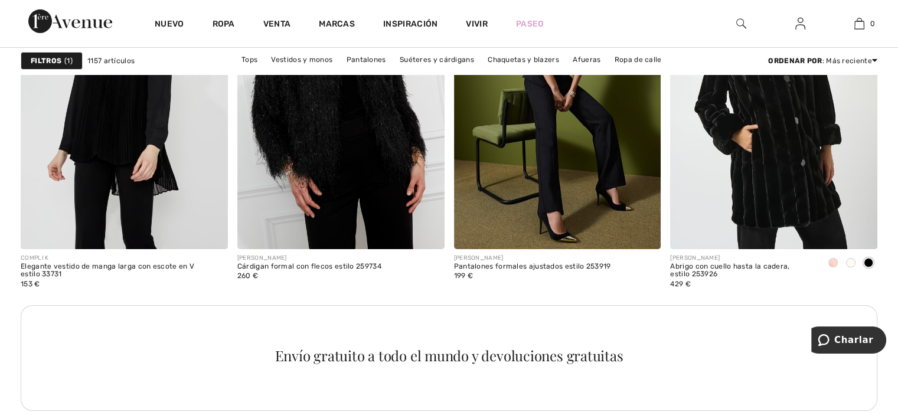
click at [342, 154] on img at bounding box center [340, 93] width 207 height 311
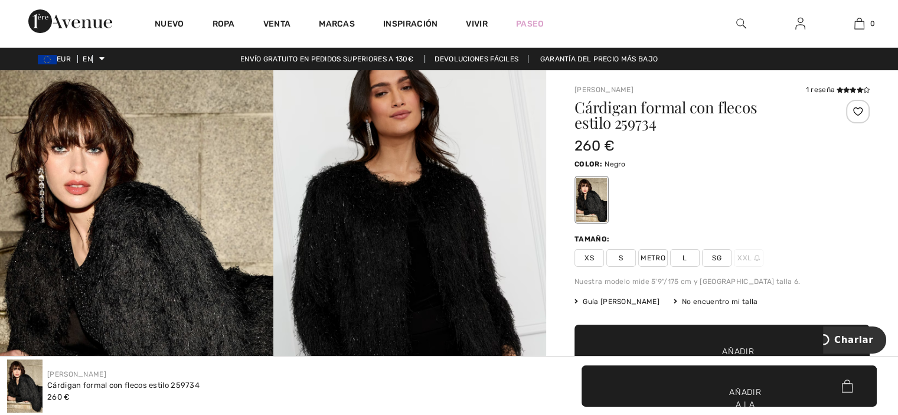
click at [175, 256] on img at bounding box center [136, 275] width 273 height 410
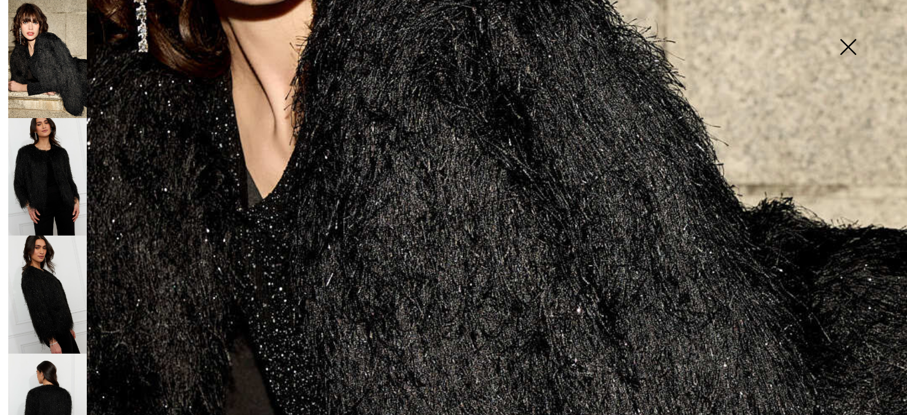
scroll to position [471, 0]
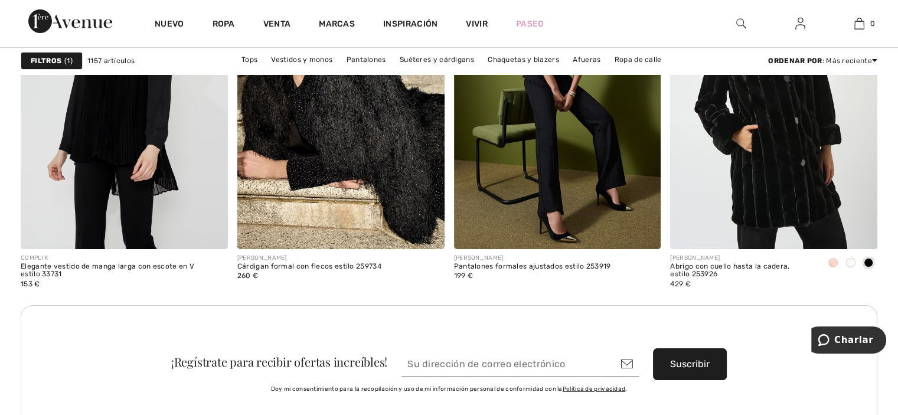
click at [836, 259] on span at bounding box center [832, 262] width 9 height 9
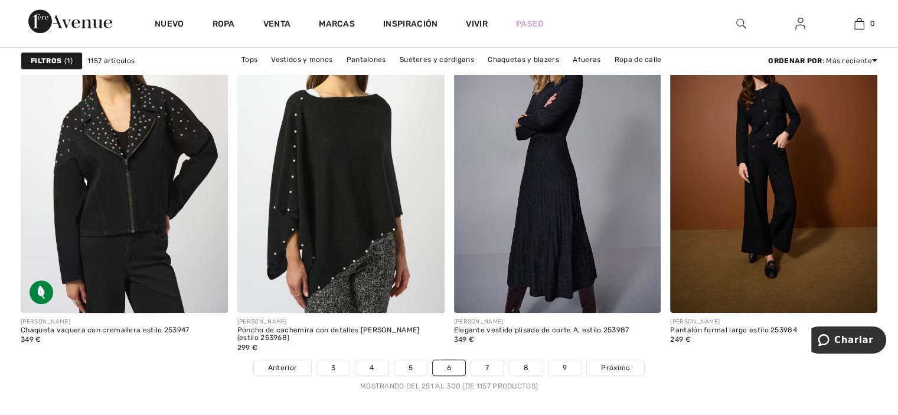
scroll to position [5405, 0]
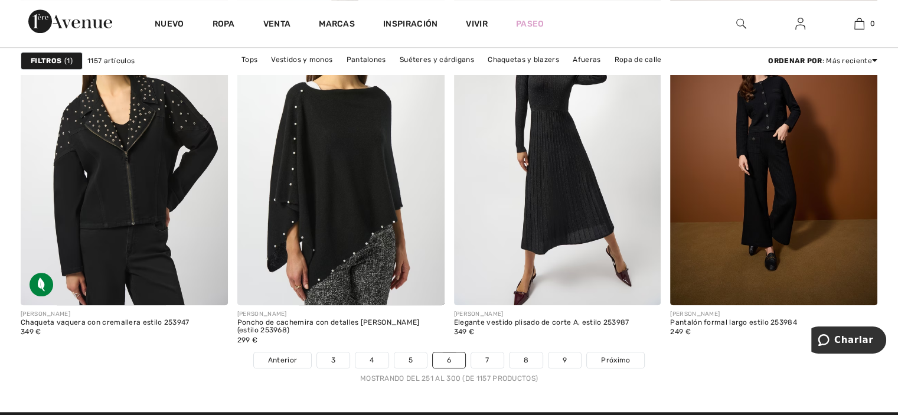
click at [560, 195] on img at bounding box center [557, 149] width 207 height 311
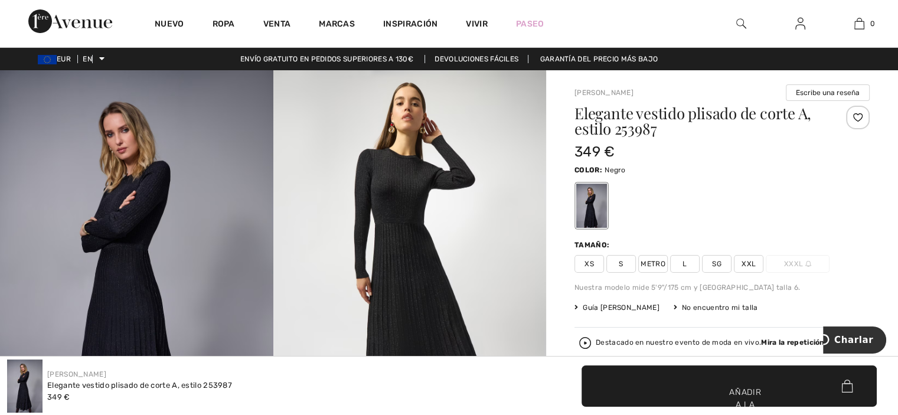
click at [130, 210] on img at bounding box center [136, 275] width 273 height 410
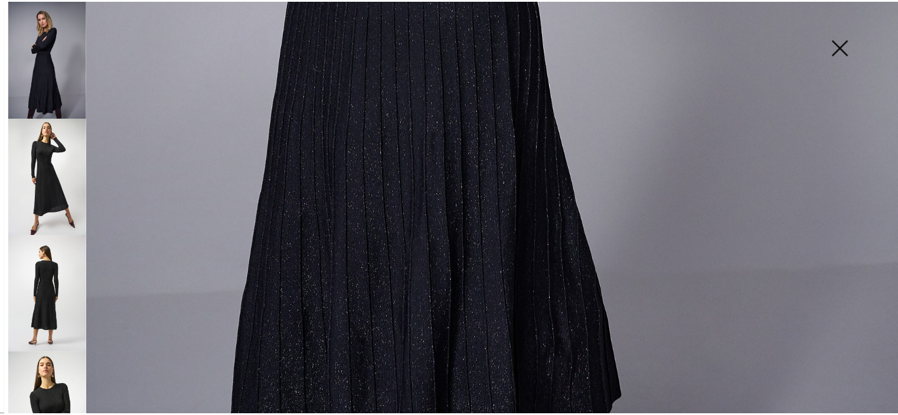
scroll to position [816, 0]
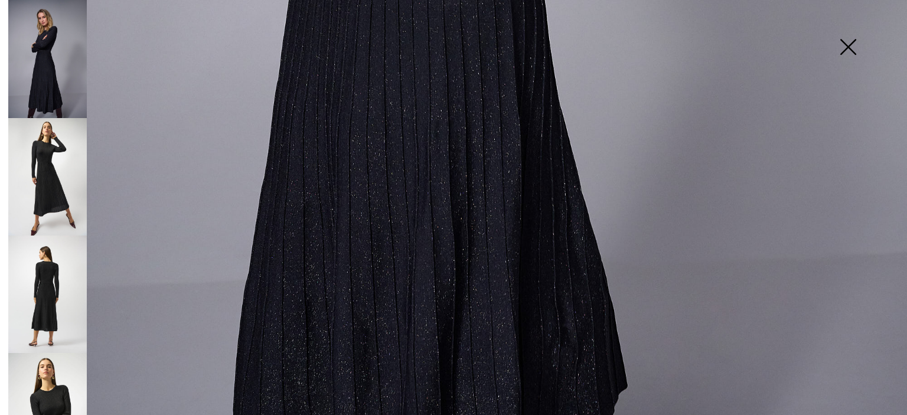
click at [49, 269] on img at bounding box center [47, 295] width 79 height 118
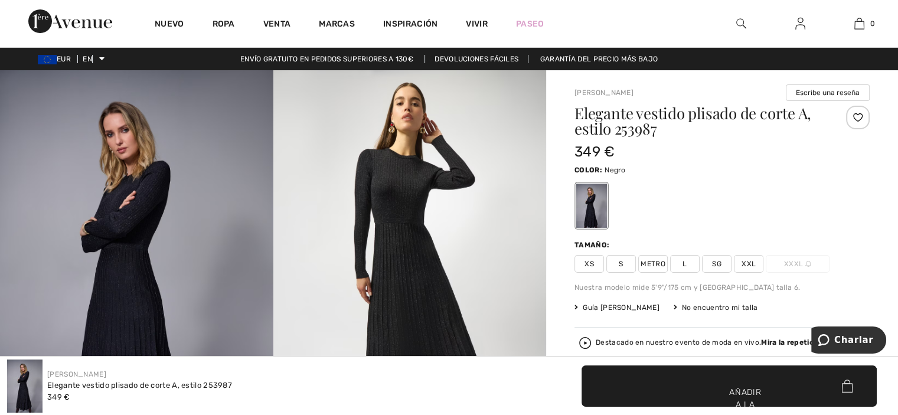
click at [397, 200] on img at bounding box center [409, 274] width 273 height 409
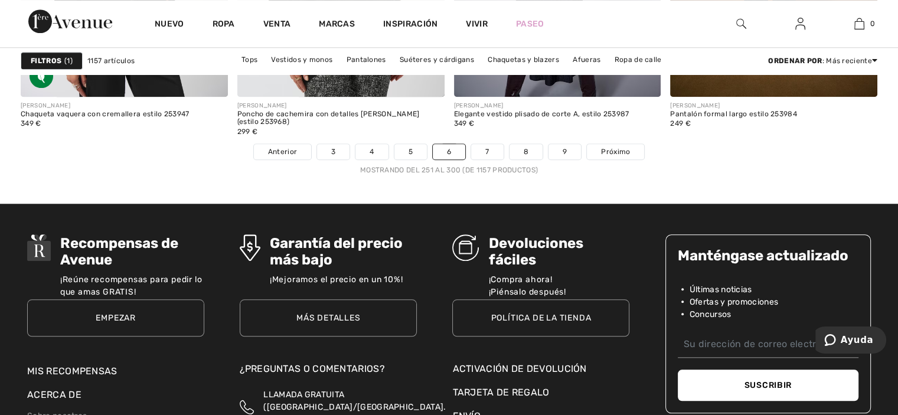
scroll to position [5614, 0]
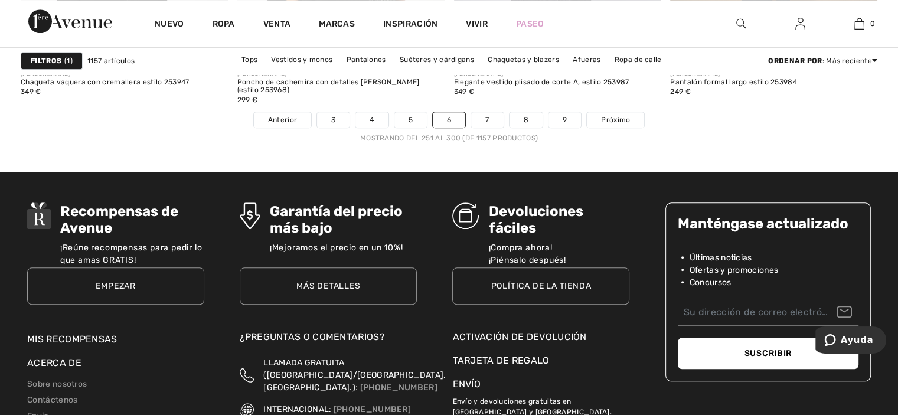
click at [482, 118] on link "7" at bounding box center [487, 119] width 32 height 15
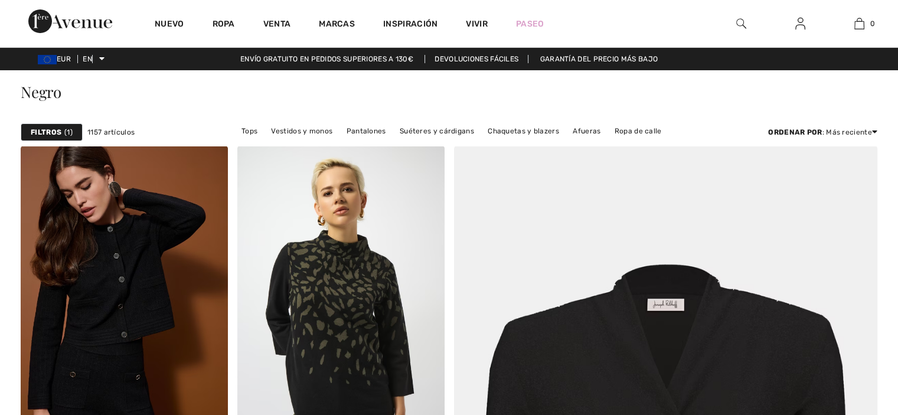
checkbox input "true"
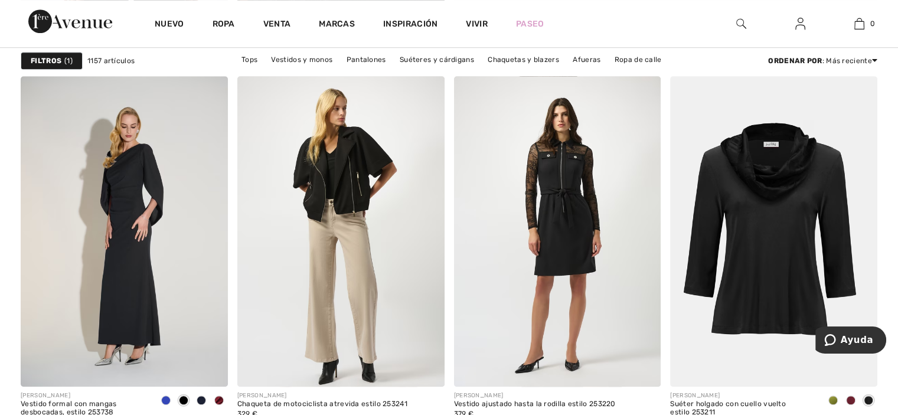
scroll to position [827, 0]
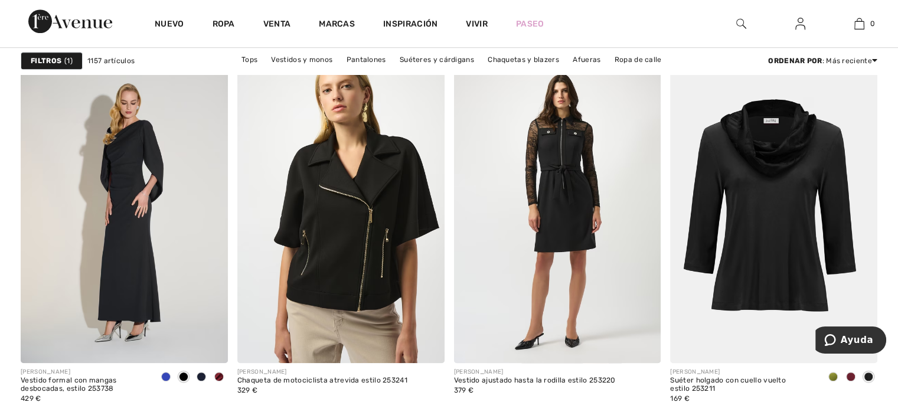
click at [360, 200] on img at bounding box center [340, 208] width 207 height 311
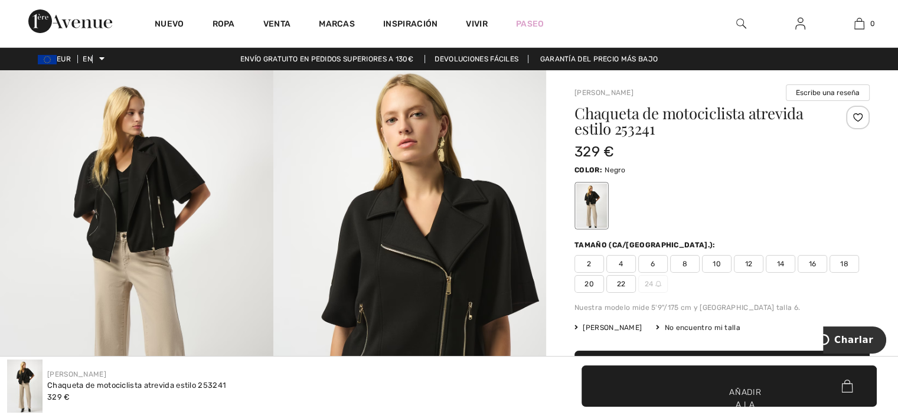
click at [394, 240] on img at bounding box center [409, 274] width 273 height 409
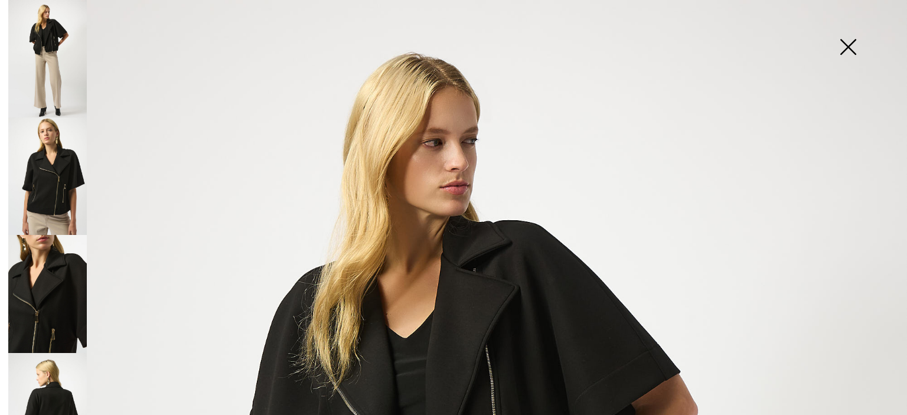
click at [57, 273] on img at bounding box center [47, 294] width 79 height 118
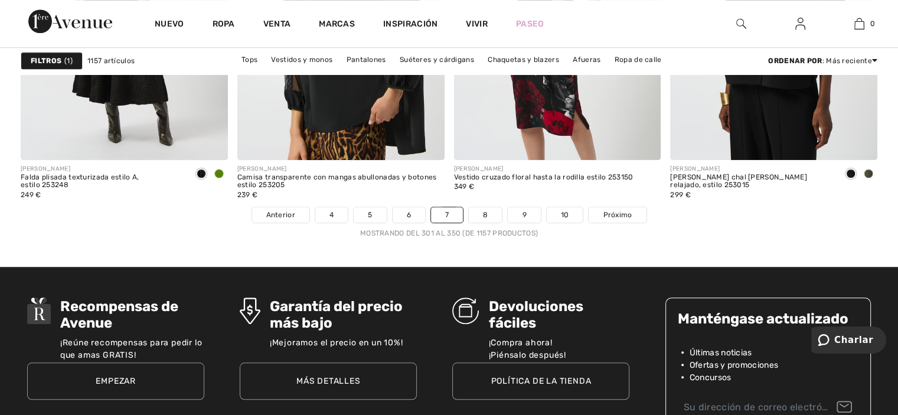
scroll to position [5621, 0]
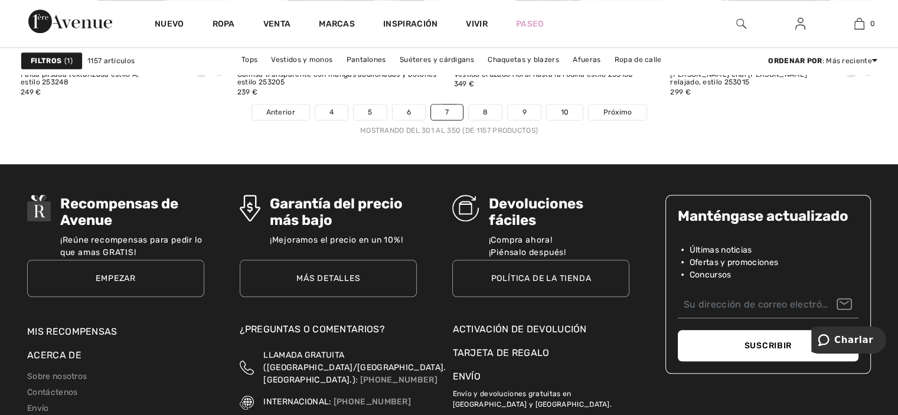
click at [487, 108] on font "8" at bounding box center [485, 112] width 5 height 8
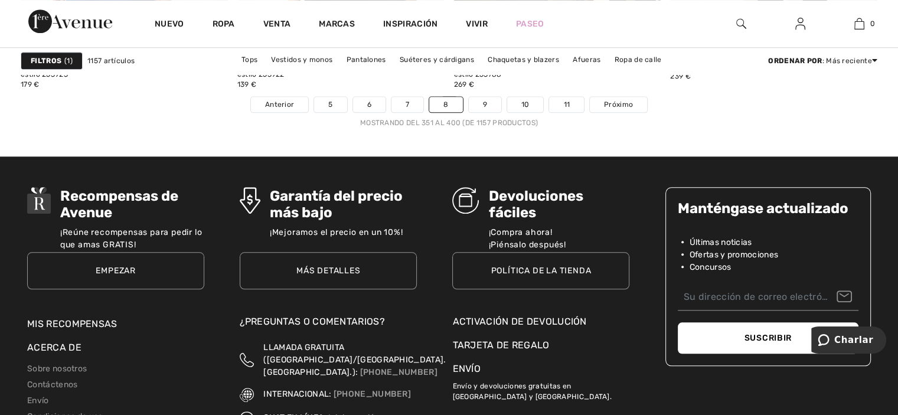
scroll to position [5668, 0]
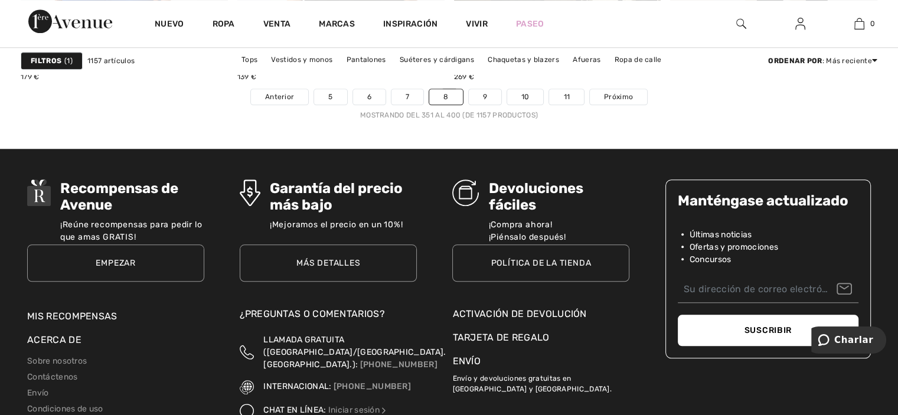
click at [481, 92] on link "9" at bounding box center [485, 96] width 32 height 15
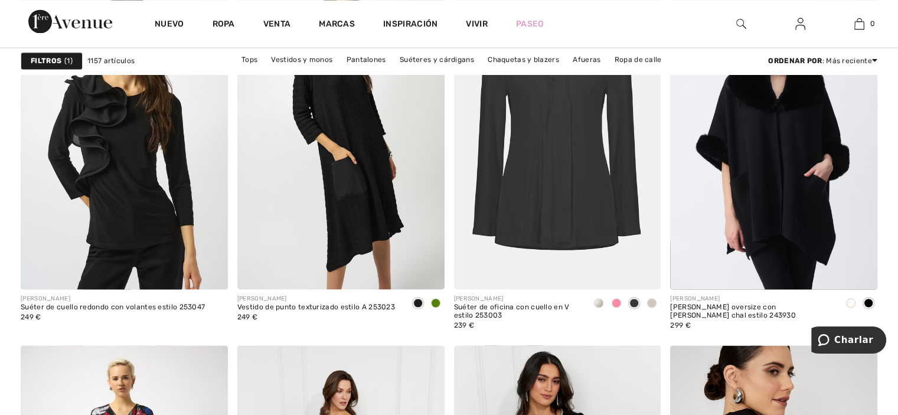
scroll to position [2086, 0]
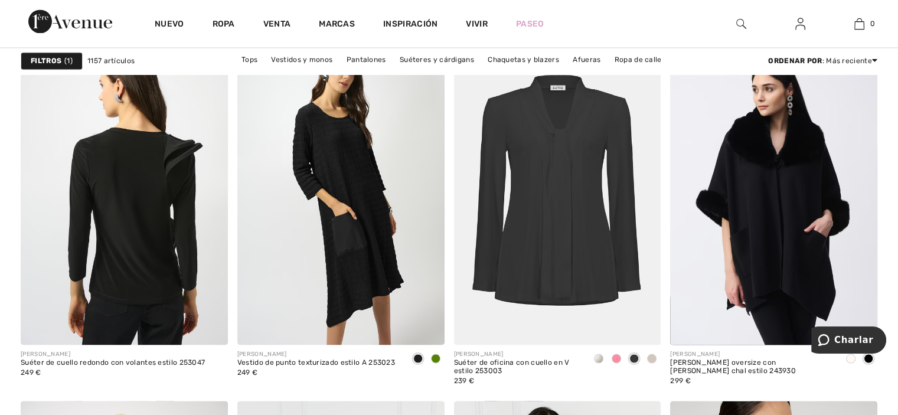
click at [129, 175] on img at bounding box center [124, 189] width 207 height 311
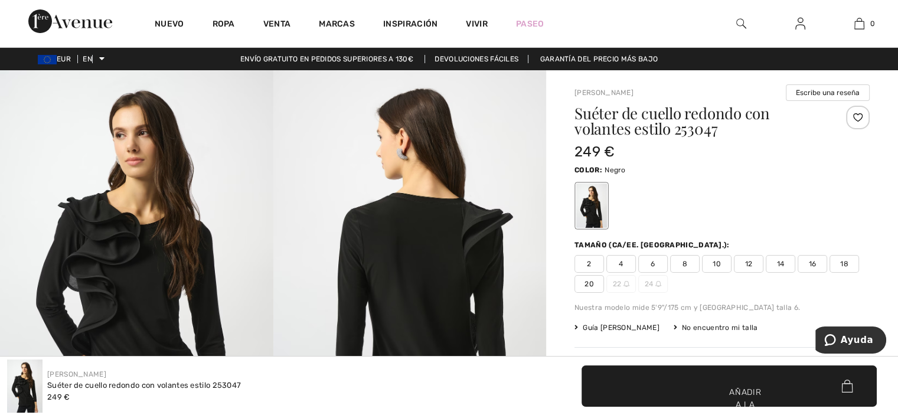
click at [118, 227] on img at bounding box center [136, 274] width 273 height 409
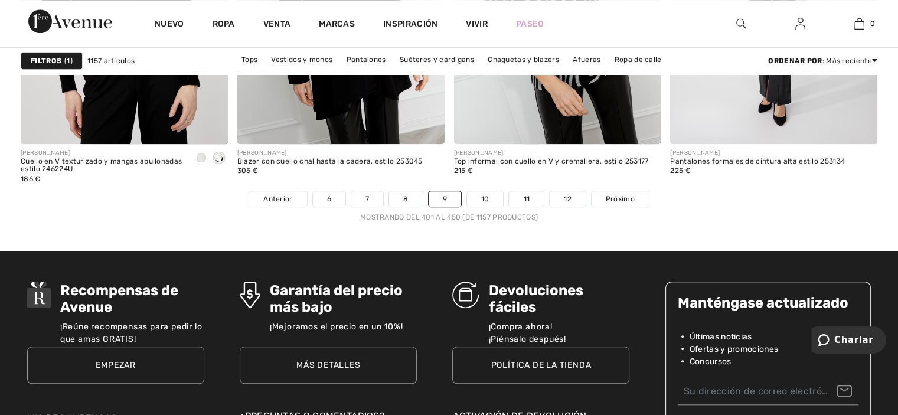
scroll to position [5574, 0]
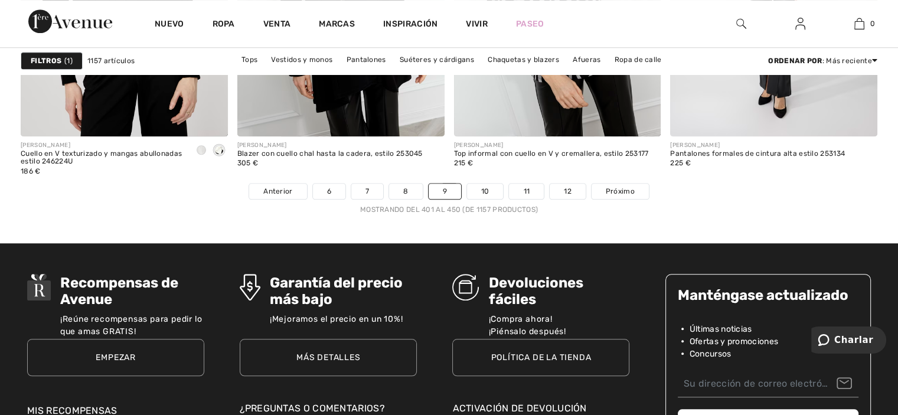
click at [477, 192] on link "10" at bounding box center [485, 191] width 37 height 15
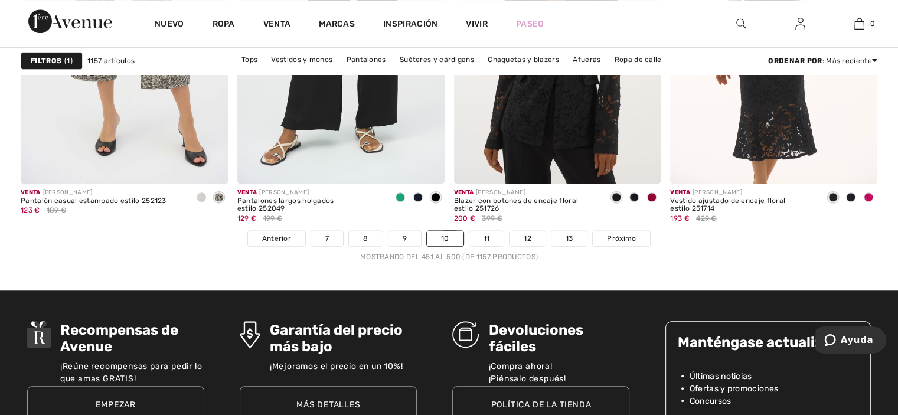
scroll to position [5519, 0]
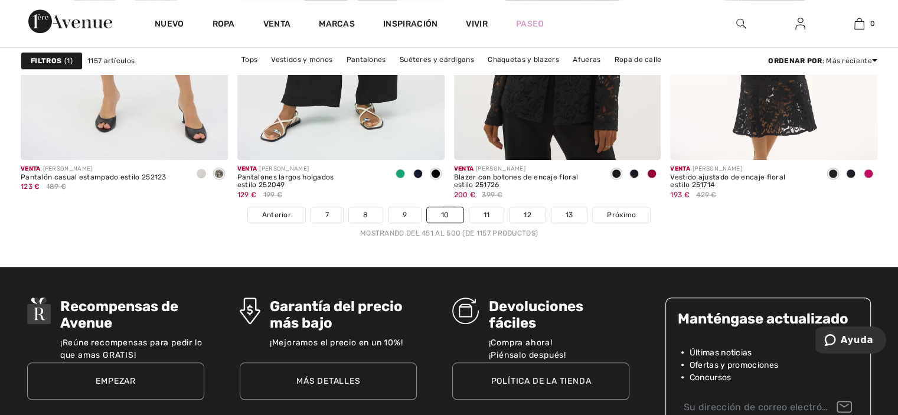
click at [494, 220] on link "11" at bounding box center [486, 214] width 35 height 15
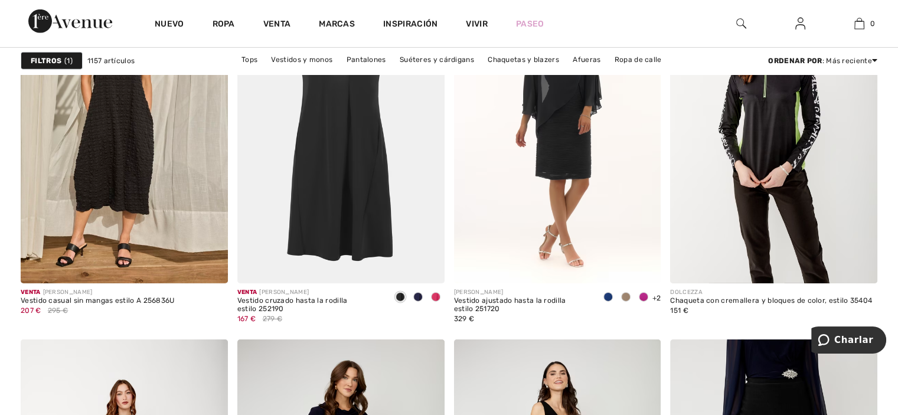
scroll to position [3889, 0]
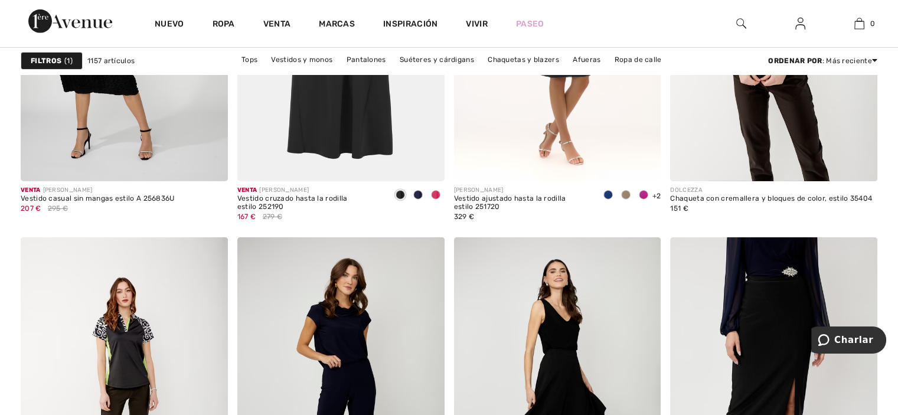
click at [141, 134] on img at bounding box center [124, 26] width 207 height 311
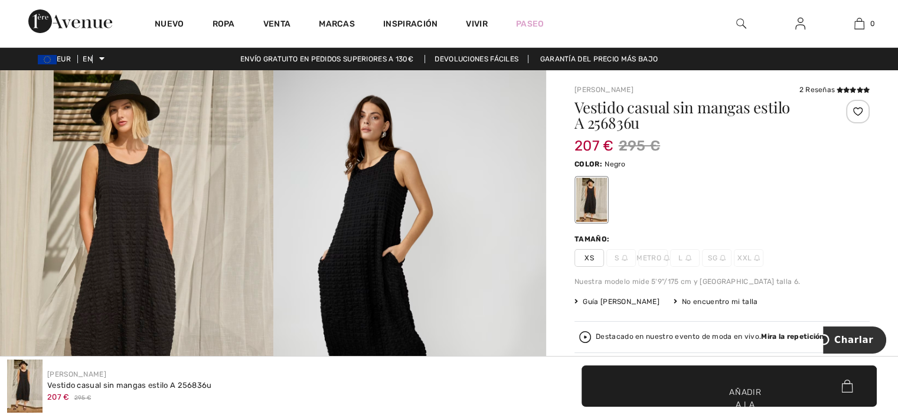
click at [121, 181] on img at bounding box center [136, 275] width 273 height 410
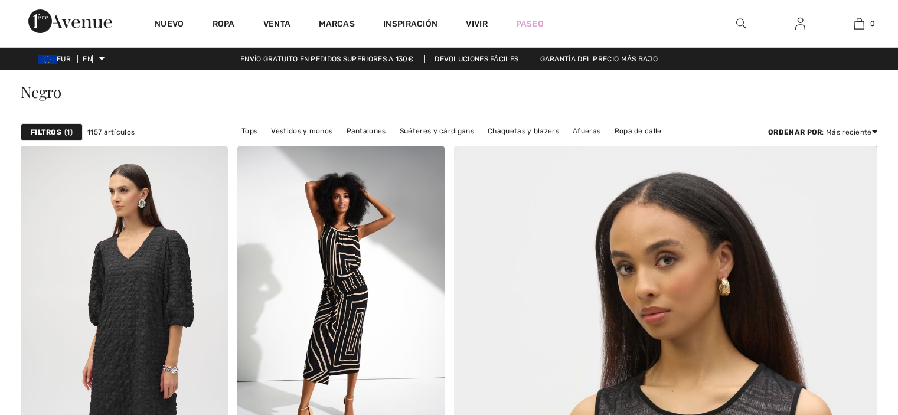
checkbox input "true"
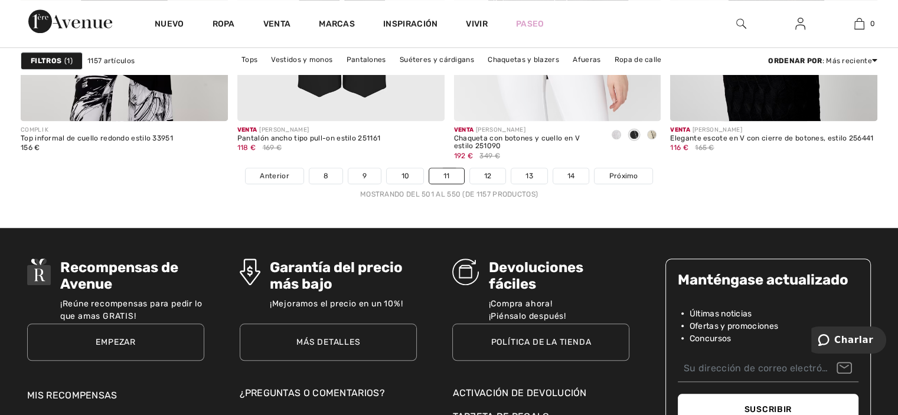
scroll to position [5613, 0]
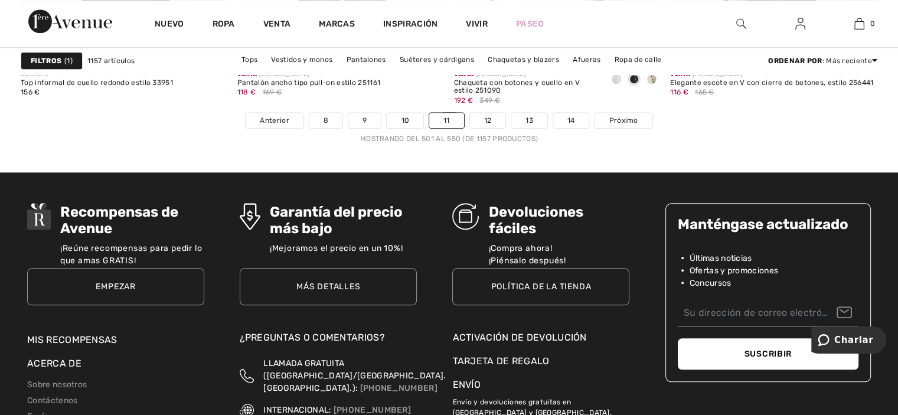
click at [496, 117] on link "12" at bounding box center [488, 120] width 36 height 15
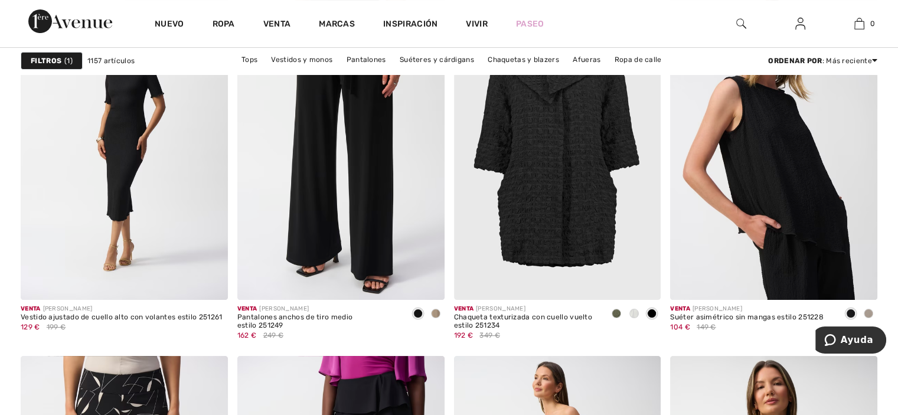
scroll to position [4589, 0]
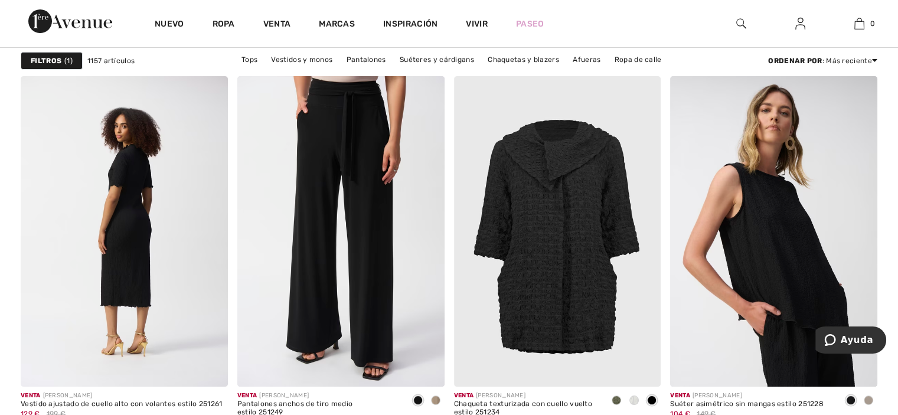
click at [141, 227] on img at bounding box center [124, 231] width 207 height 311
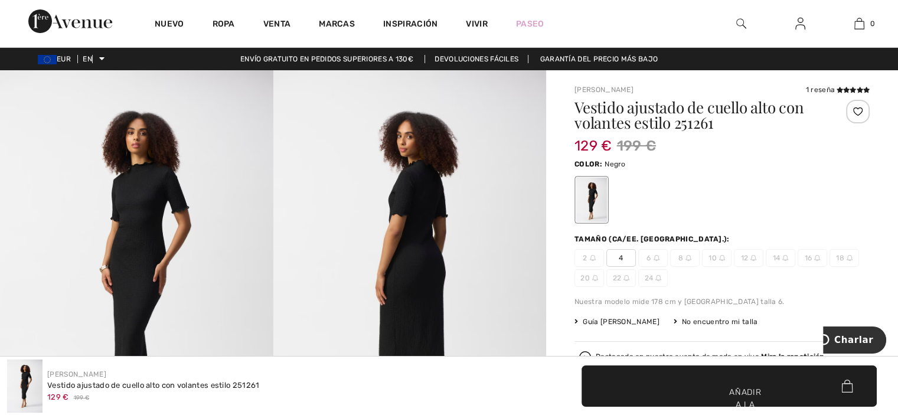
click at [142, 243] on img at bounding box center [136, 274] width 273 height 409
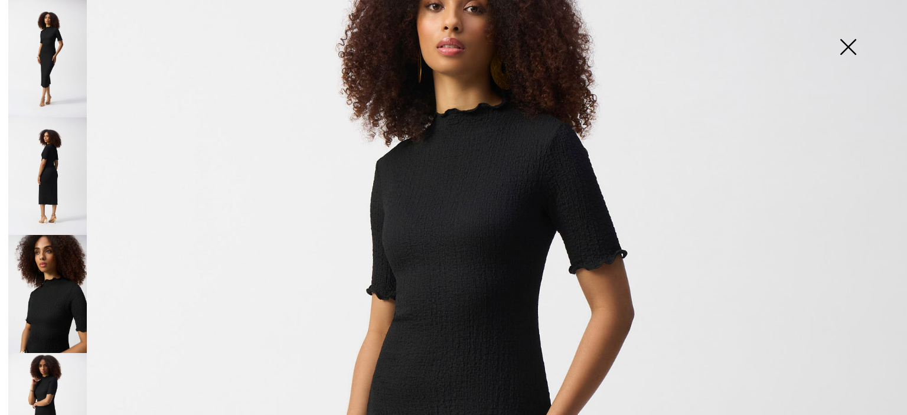
scroll to position [201, 0]
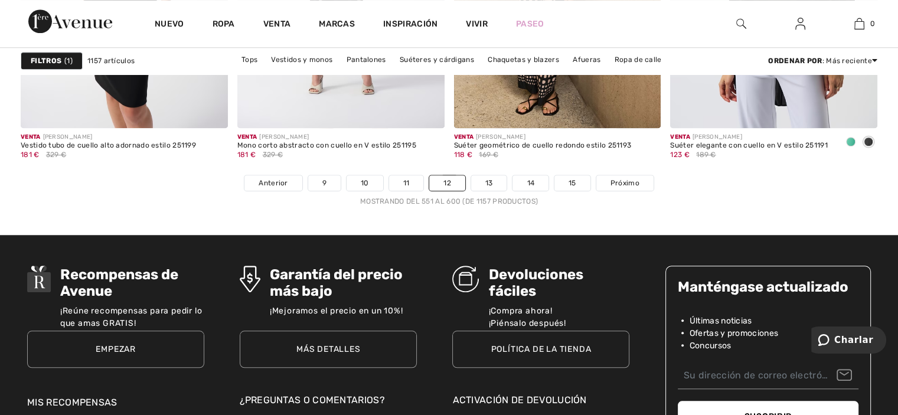
scroll to position [5589, 0]
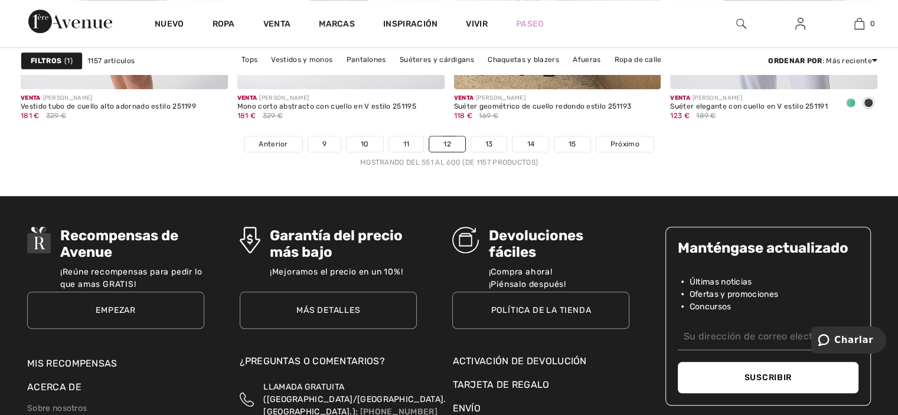
click at [495, 143] on link "13" at bounding box center [489, 143] width 36 height 15
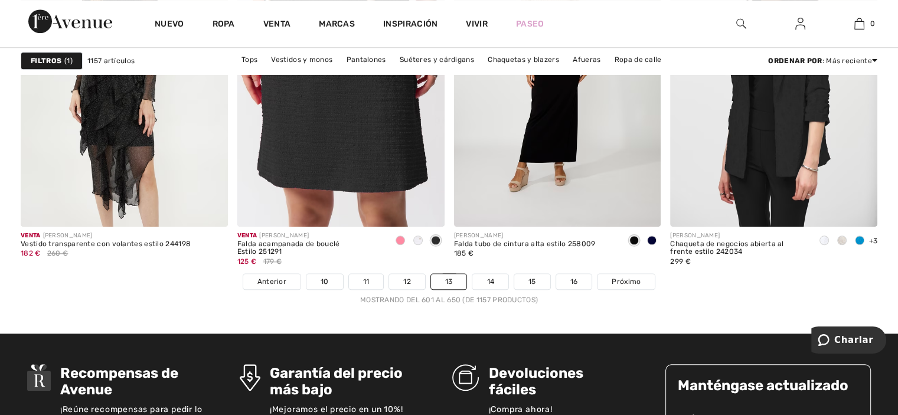
scroll to position [5487, 0]
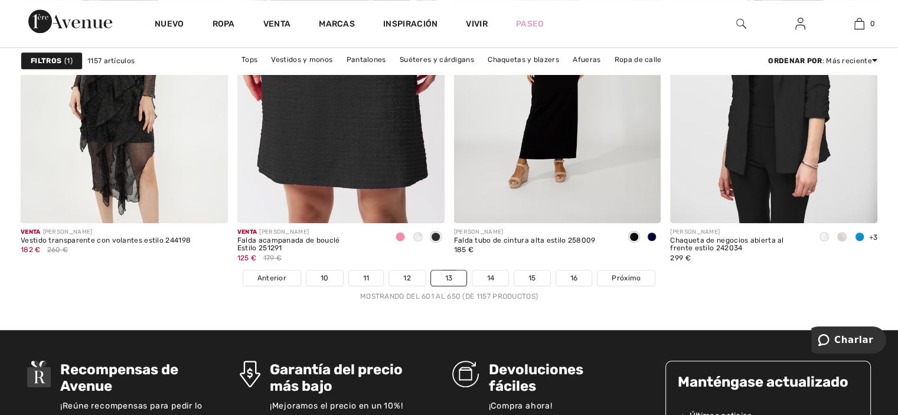
click at [485, 285] on nav "Anterior 10 11 12 13 14 15 16 Próximo Mostrando del 601 al 650 (de 1157 product…" at bounding box center [449, 286] width 857 height 32
click at [491, 279] on font "14" at bounding box center [491, 278] width 8 height 8
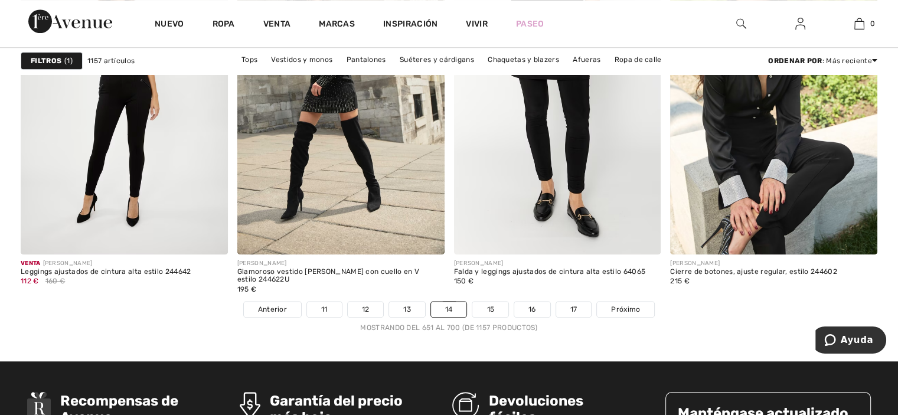
scroll to position [5440, 0]
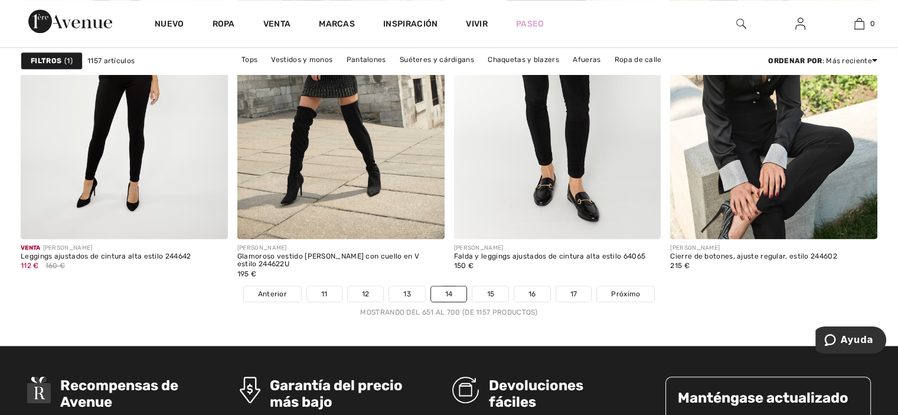
click at [500, 297] on link "15" at bounding box center [490, 293] width 36 height 15
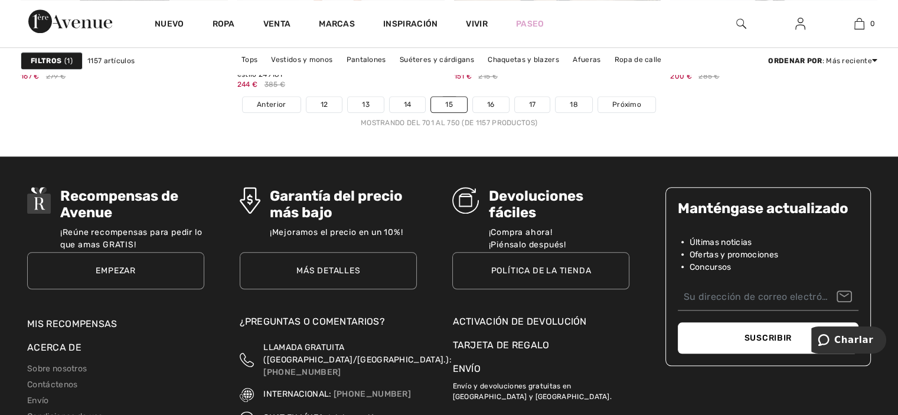
scroll to position [5669, 0]
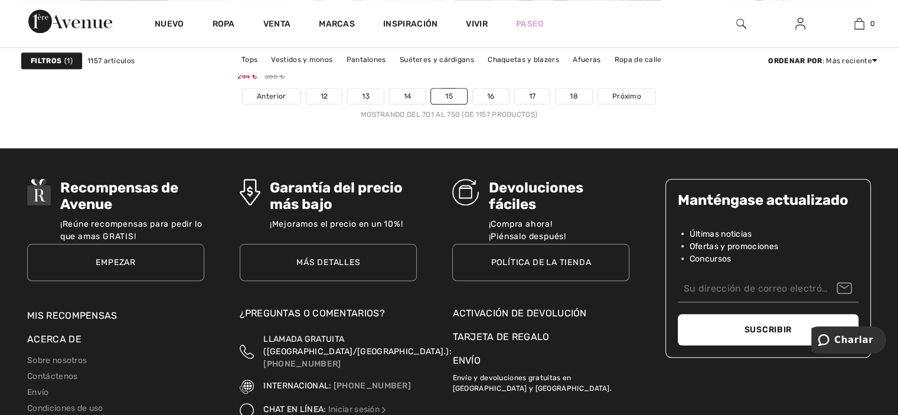
click at [497, 93] on link "16" at bounding box center [491, 96] width 36 height 15
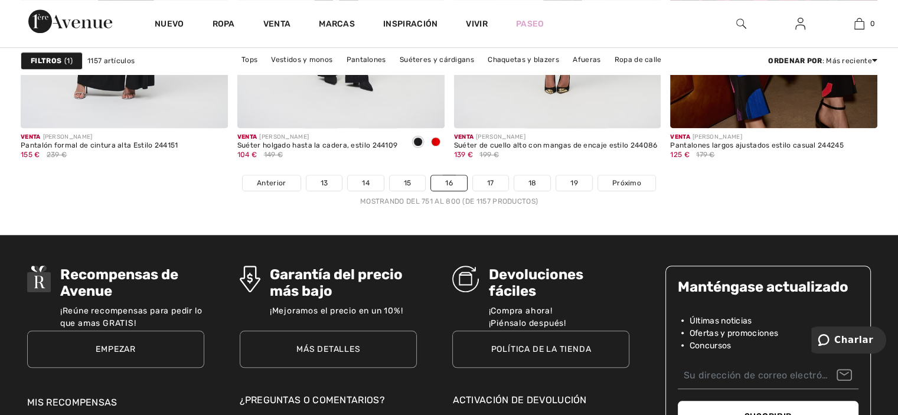
scroll to position [5566, 0]
